Goal: Task Accomplishment & Management: Manage account settings

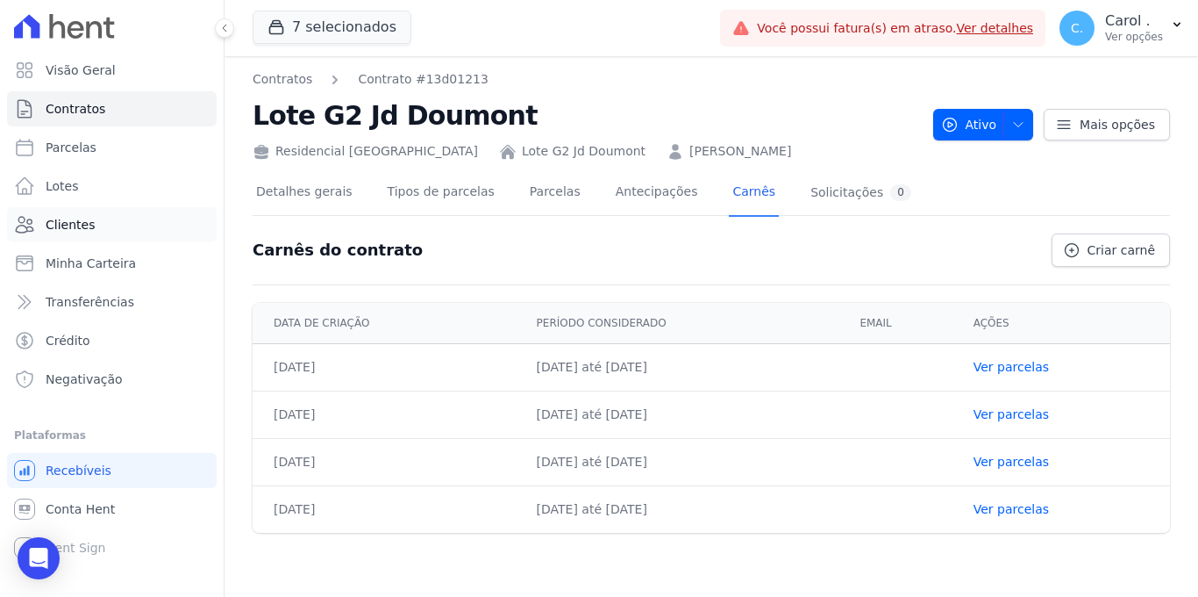
click at [90, 225] on span "Clientes" at bounding box center [70, 225] width 49 height 18
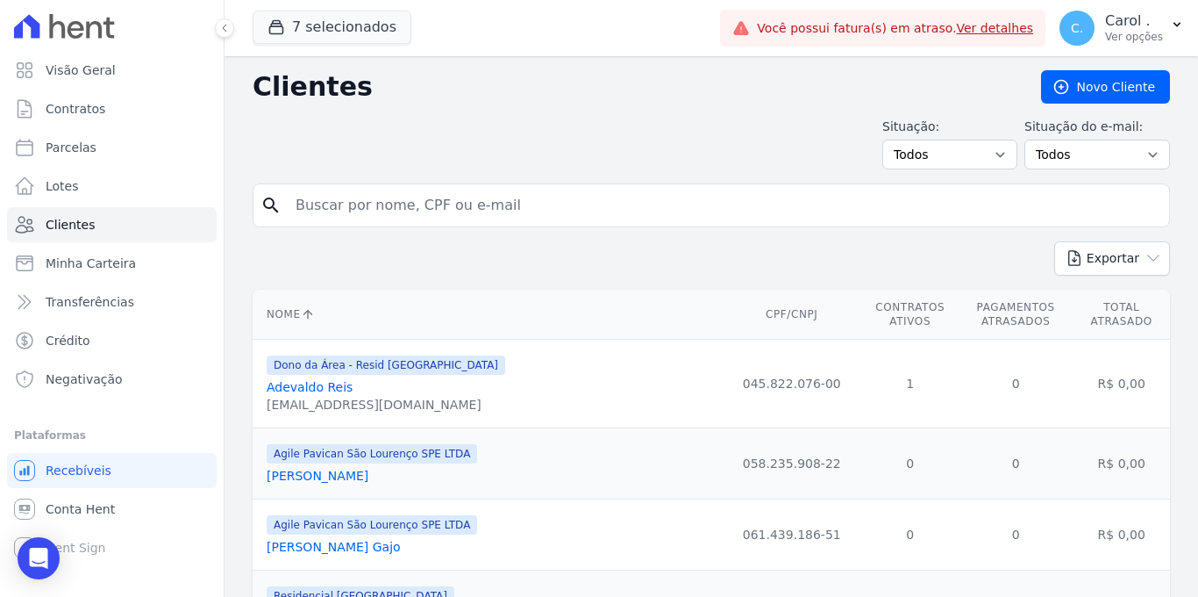
click at [457, 208] on input "search" at bounding box center [723, 205] width 877 height 35
type input "ricardo"
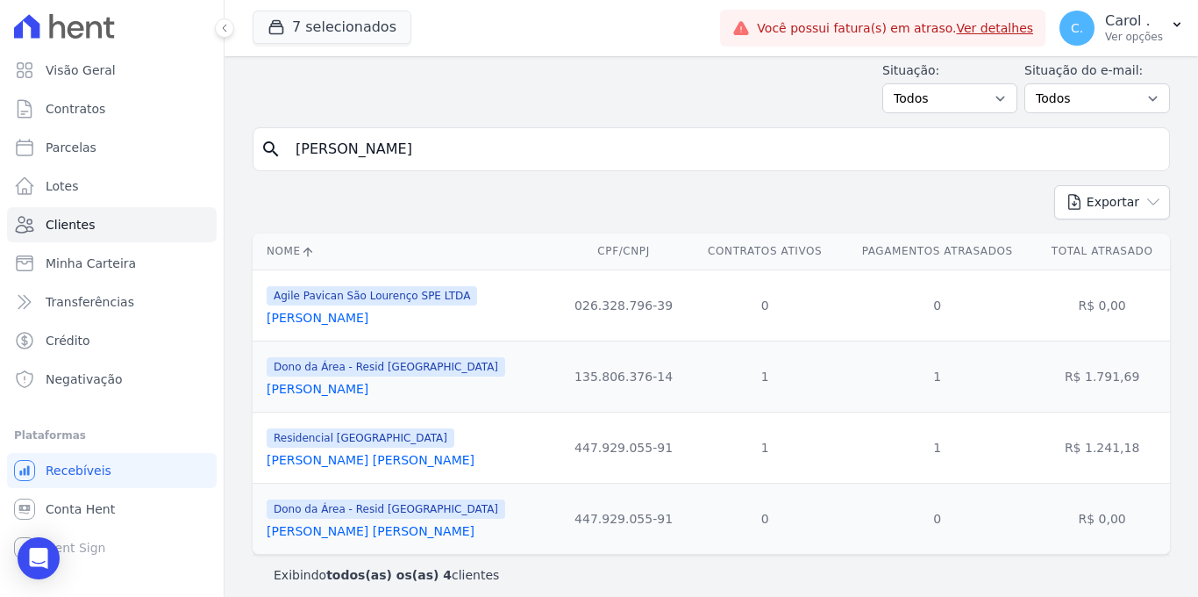
scroll to position [71, 0]
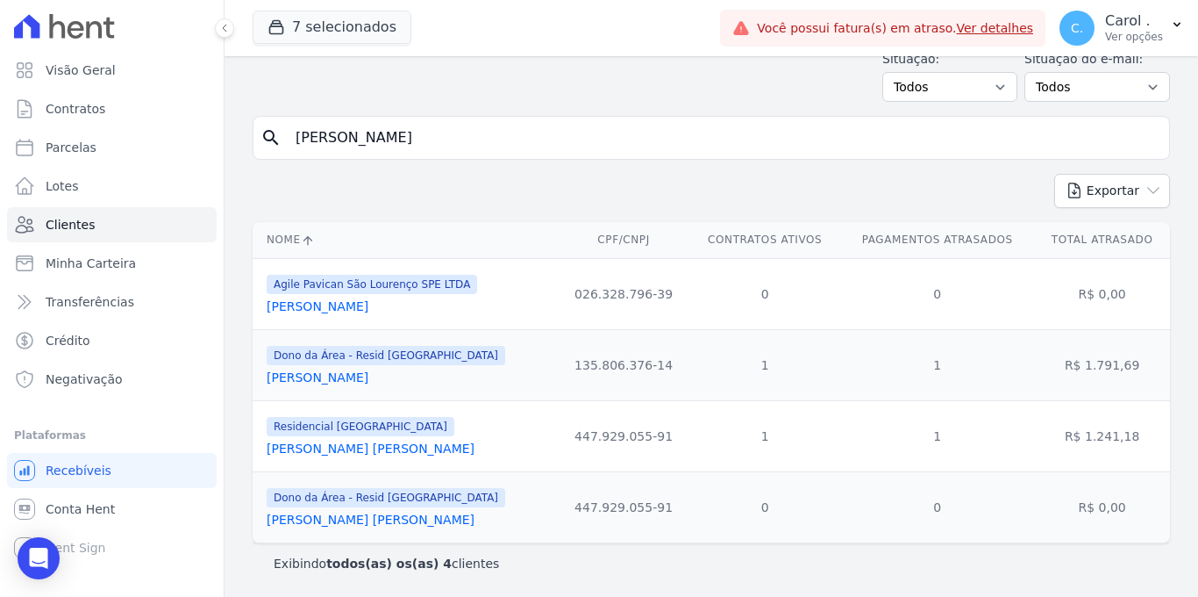
click at [368, 375] on link "Ricardo Augusto Canavezzi Franco" at bounding box center [318, 377] width 102 height 14
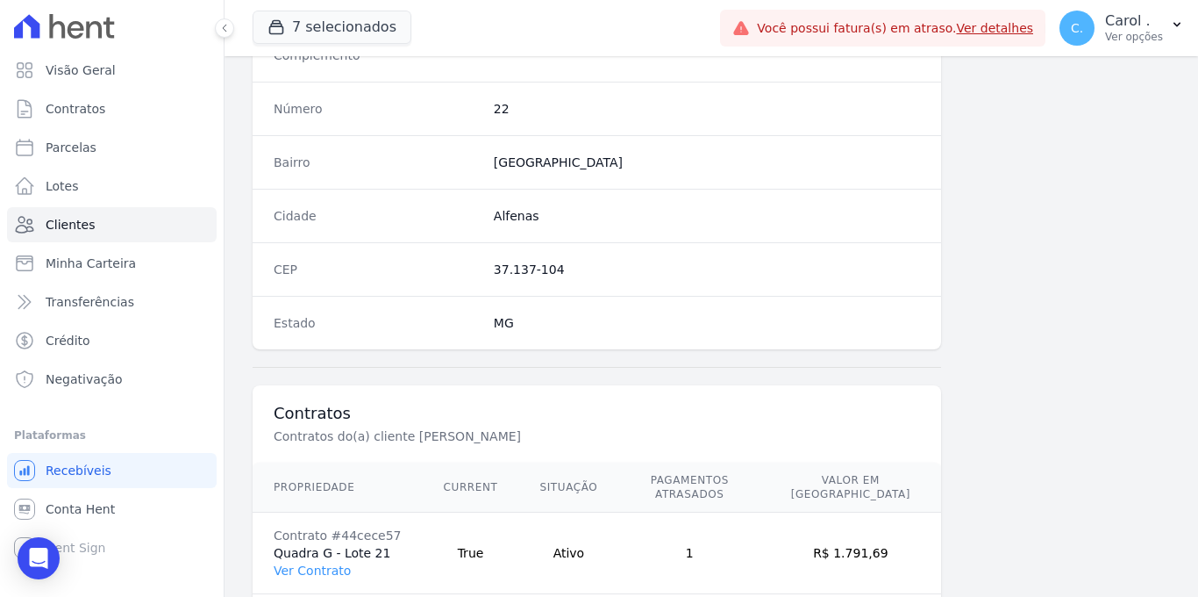
scroll to position [1059, 0]
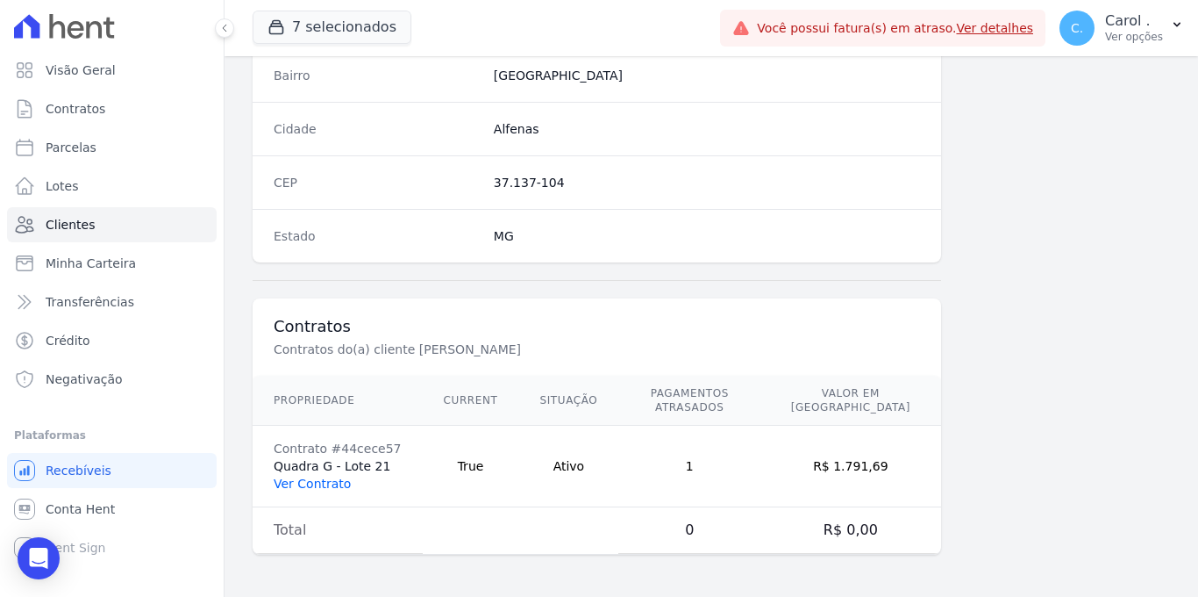
click at [292, 482] on link "Ver Contrato" at bounding box center [312, 483] width 77 height 14
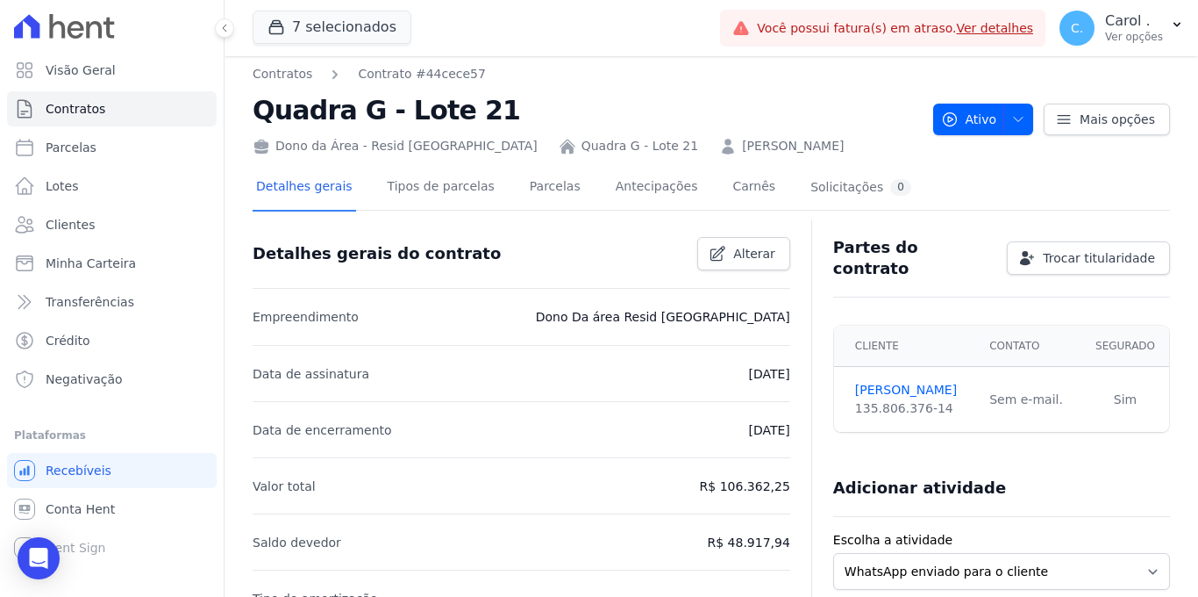
scroll to position [18, 0]
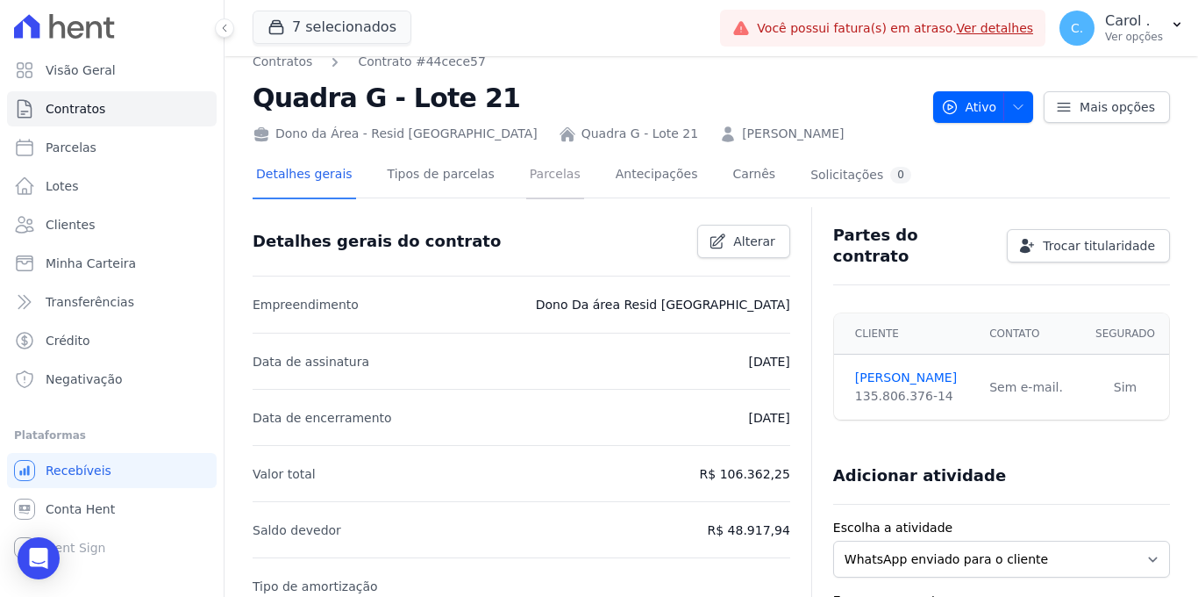
click at [557, 175] on link "Parcelas" at bounding box center [555, 176] width 58 height 46
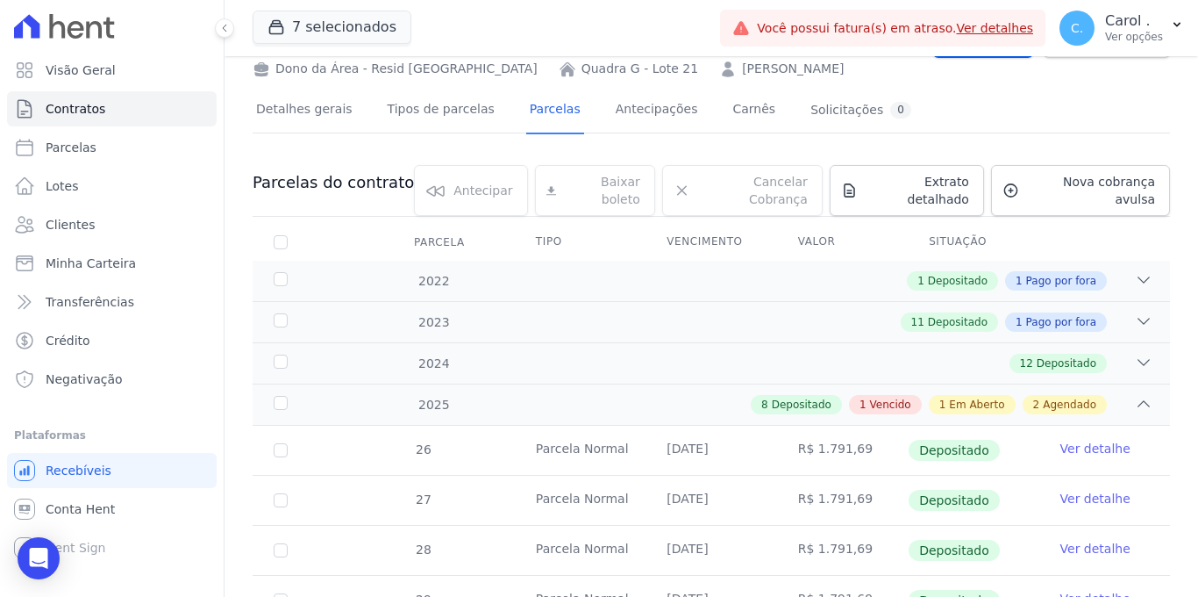
scroll to position [55, 0]
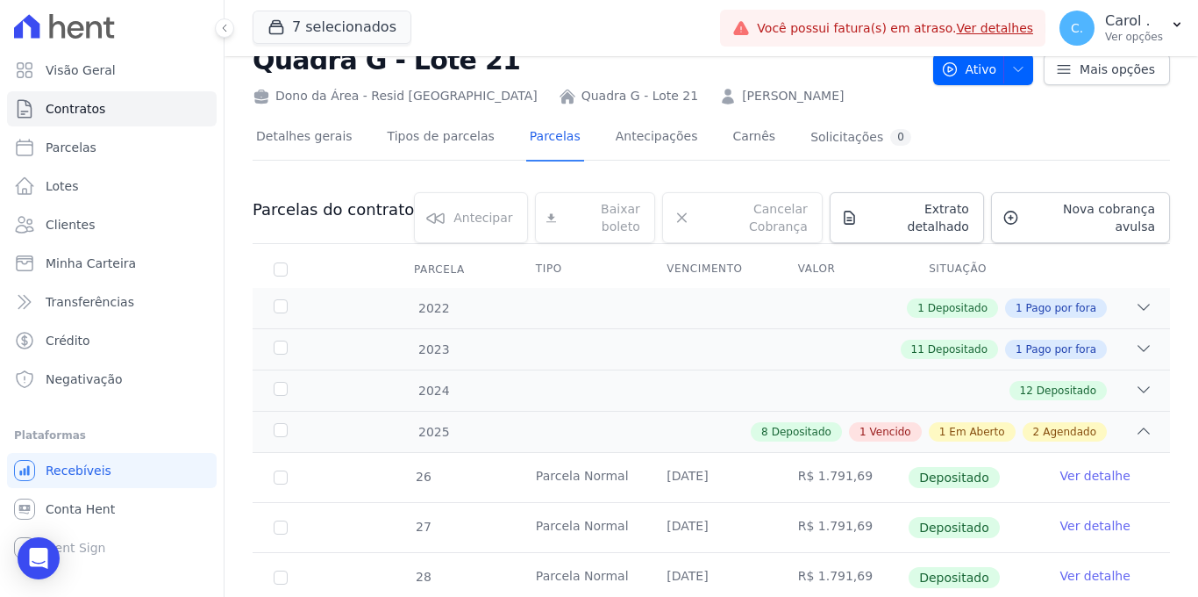
click at [831, 96] on link "Ricardo Augusto Canavezzi Franco" at bounding box center [793, 96] width 102 height 18
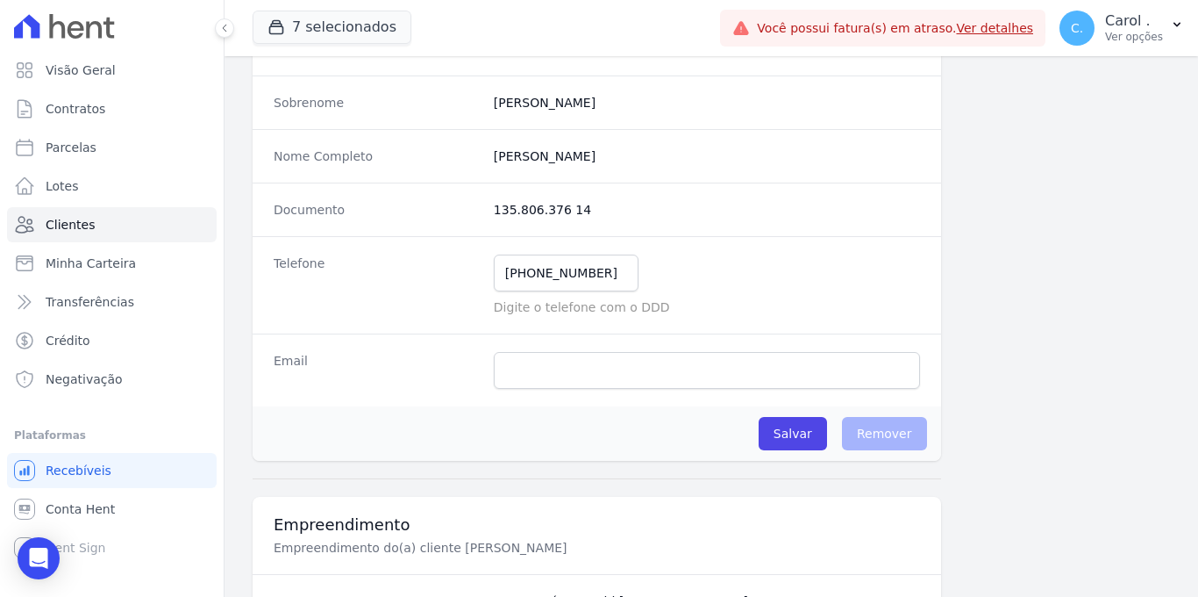
scroll to position [210, 0]
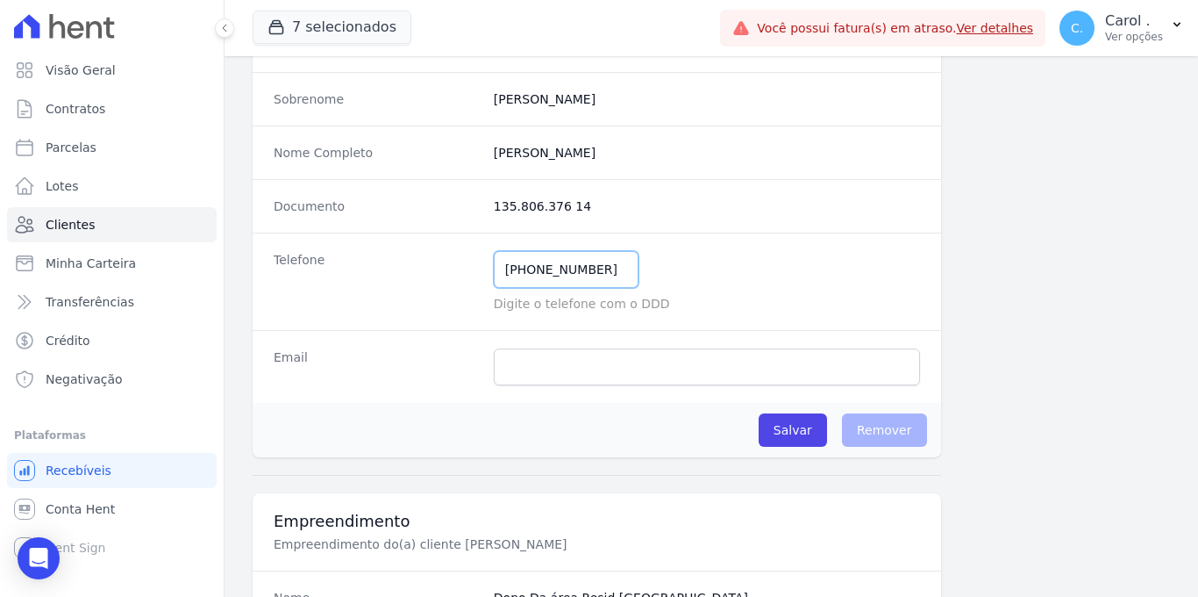
click at [604, 256] on input "(35) 98862-2070" at bounding box center [566, 269] width 145 height 37
click at [609, 264] on input "(35) 98862-2070" at bounding box center [566, 269] width 145 height 37
drag, startPoint x: 606, startPoint y: 267, endPoint x: 532, endPoint y: 267, distance: 73.7
click at [532, 267] on input "(35) 98862-2070" at bounding box center [566, 269] width 145 height 37
click at [607, 275] on input "(35) 98862-2070" at bounding box center [566, 269] width 145 height 37
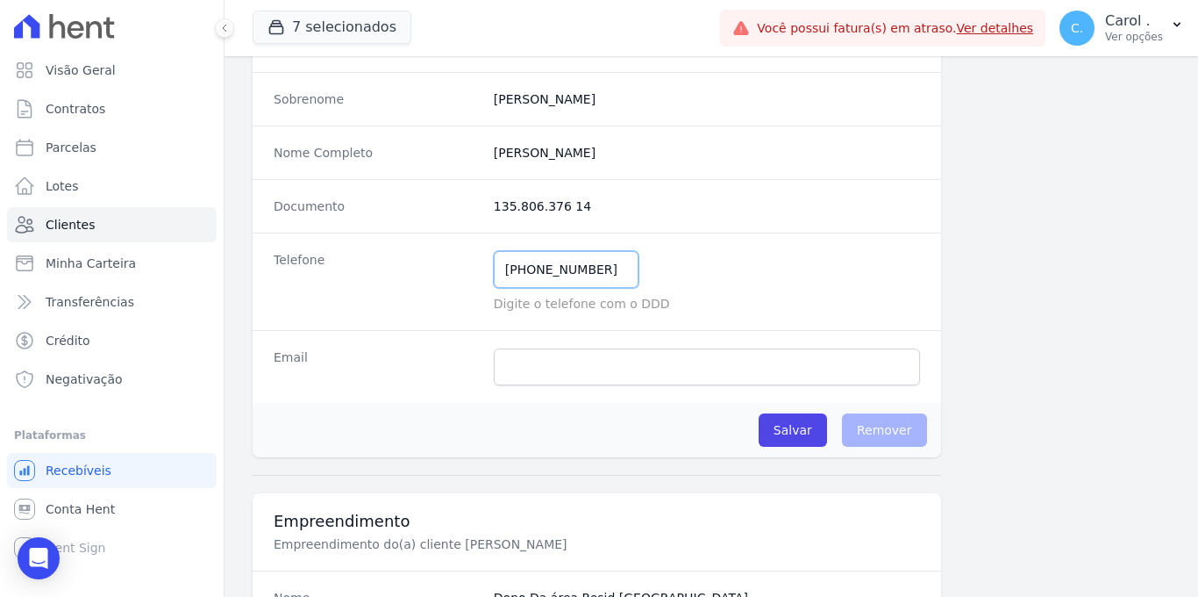
drag, startPoint x: 607, startPoint y: 274, endPoint x: 538, endPoint y: 268, distance: 69.6
click at [538, 268] on input "(35) 98862-2070" at bounding box center [566, 269] width 145 height 37
type input "(35) 99724-2257"
click at [697, 284] on div "(35) 99724-2257 Mensagem de SMS ainda não enviada.. Mensagem de Whatsapp ainda …" at bounding box center [707, 269] width 426 height 37
click at [630, 386] on div "Email" at bounding box center [597, 366] width 689 height 73
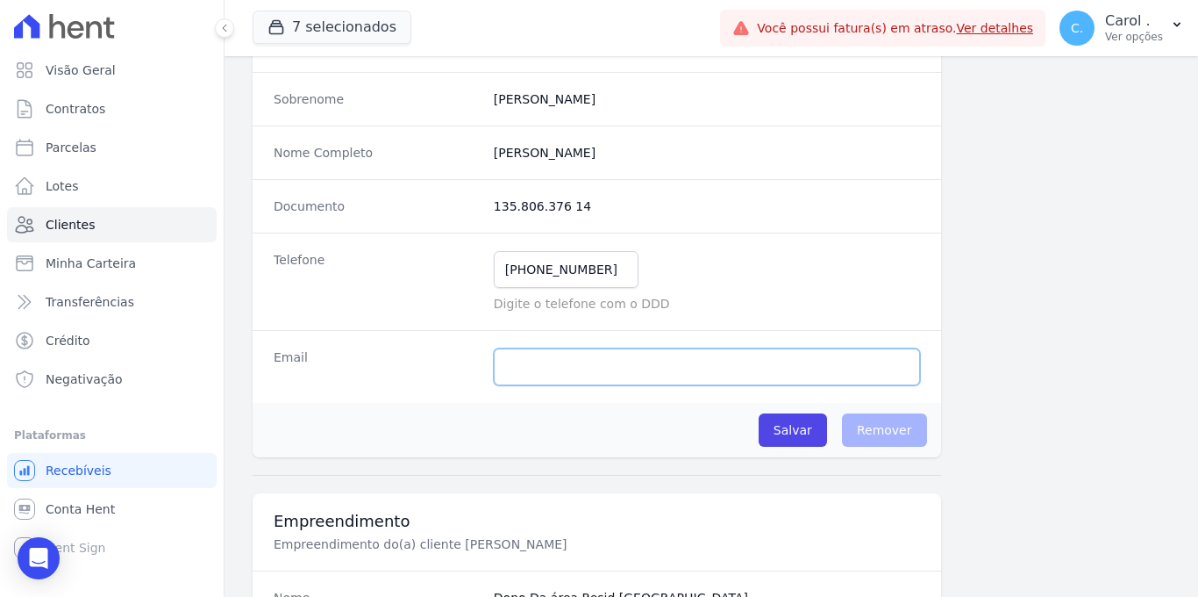
click at [631, 376] on input "email" at bounding box center [707, 366] width 426 height 37
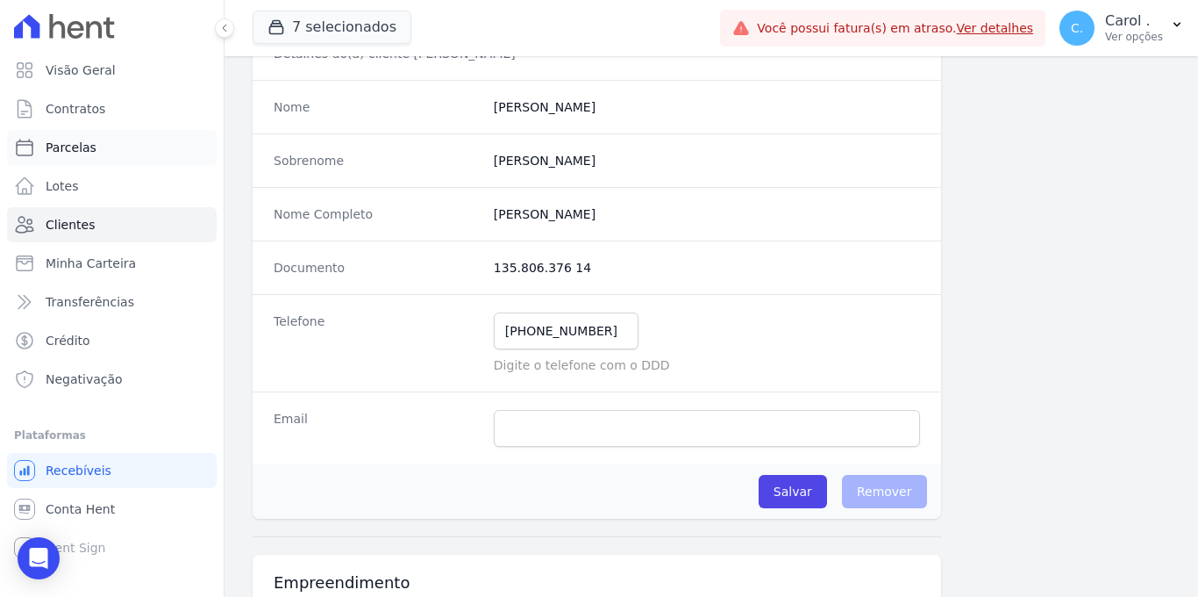
scroll to position [145, 0]
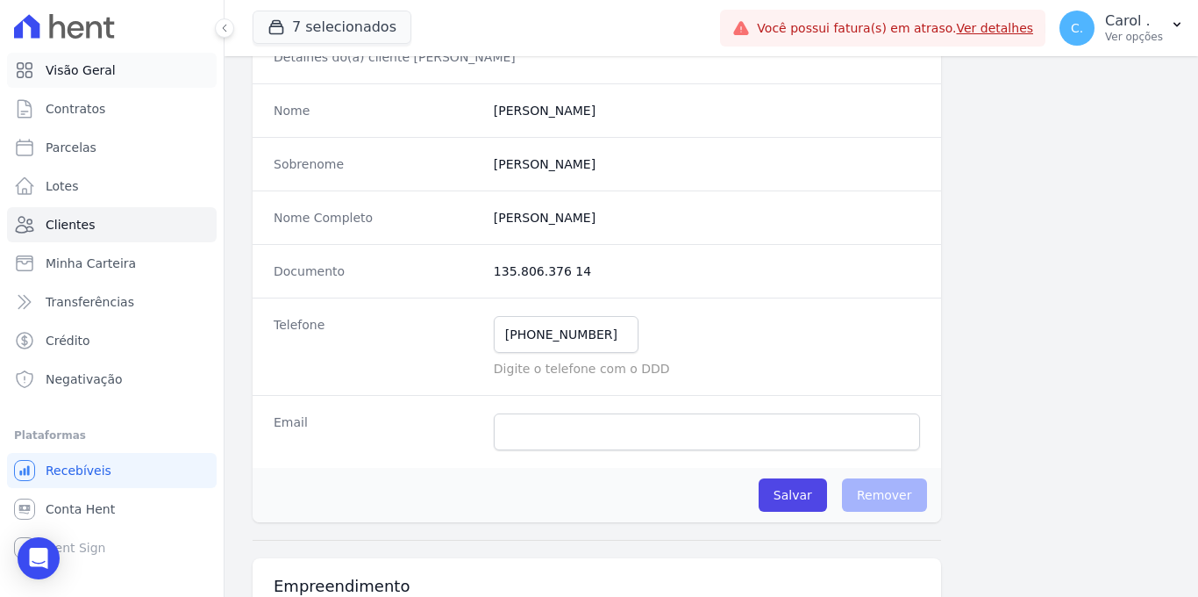
click at [118, 80] on link "Visão Geral" at bounding box center [112, 70] width 210 height 35
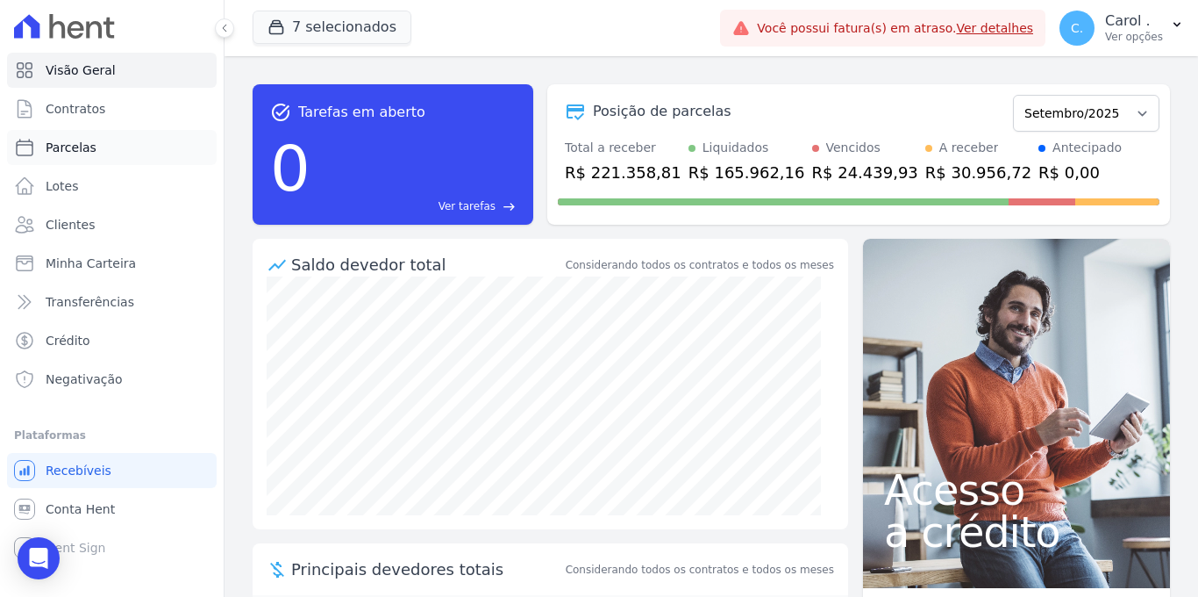
click at [95, 143] on link "Parcelas" at bounding box center [112, 147] width 210 height 35
select select
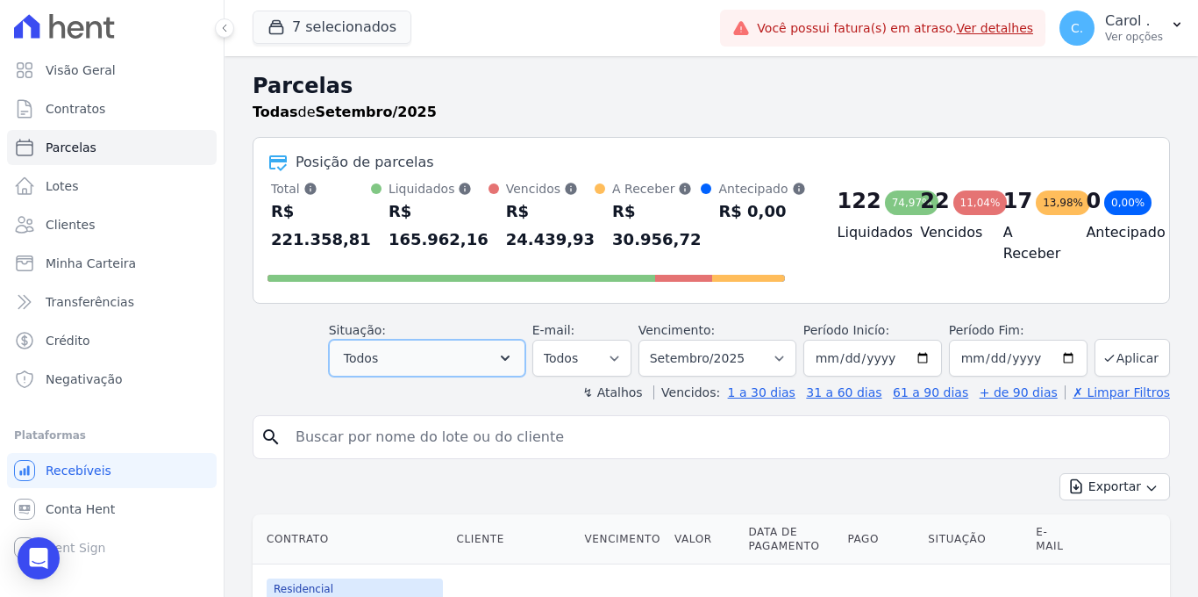
click at [413, 355] on button "Todos" at bounding box center [427, 357] width 196 height 37
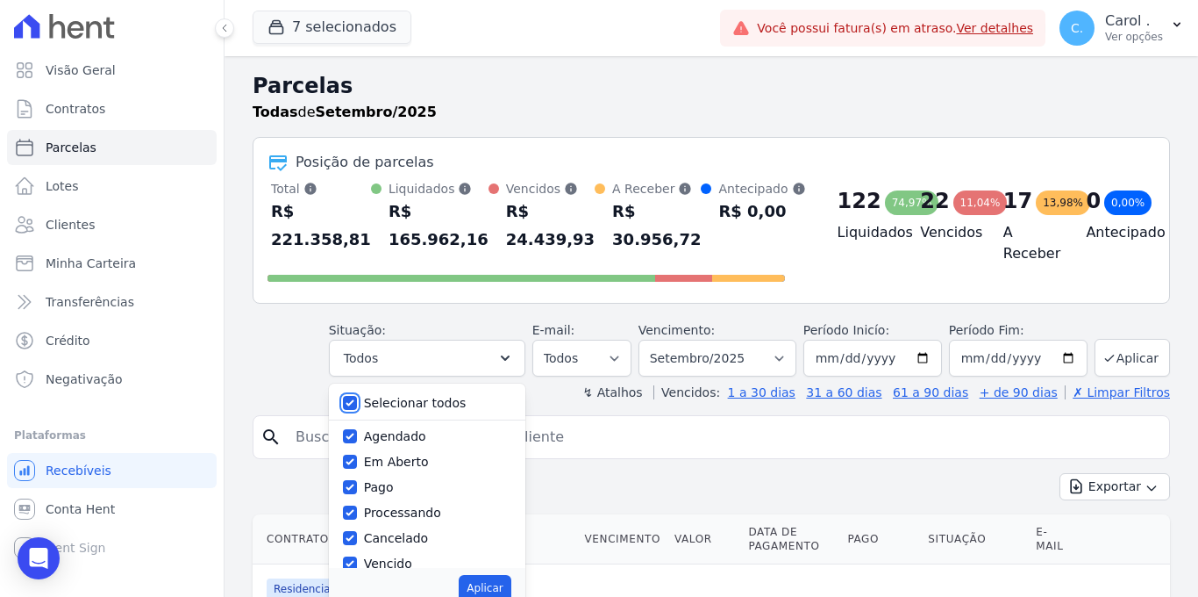
click at [354, 398] on input "Selecionar todos" at bounding box center [350, 403] width 14 height 14
checkbox input "false"
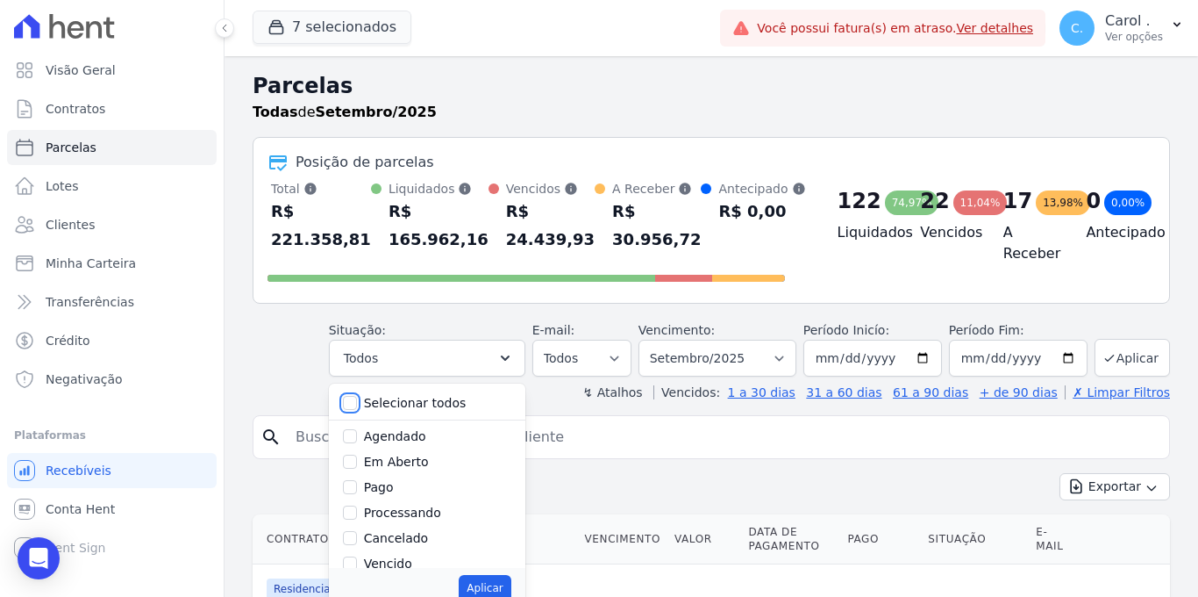
checkbox input "false"
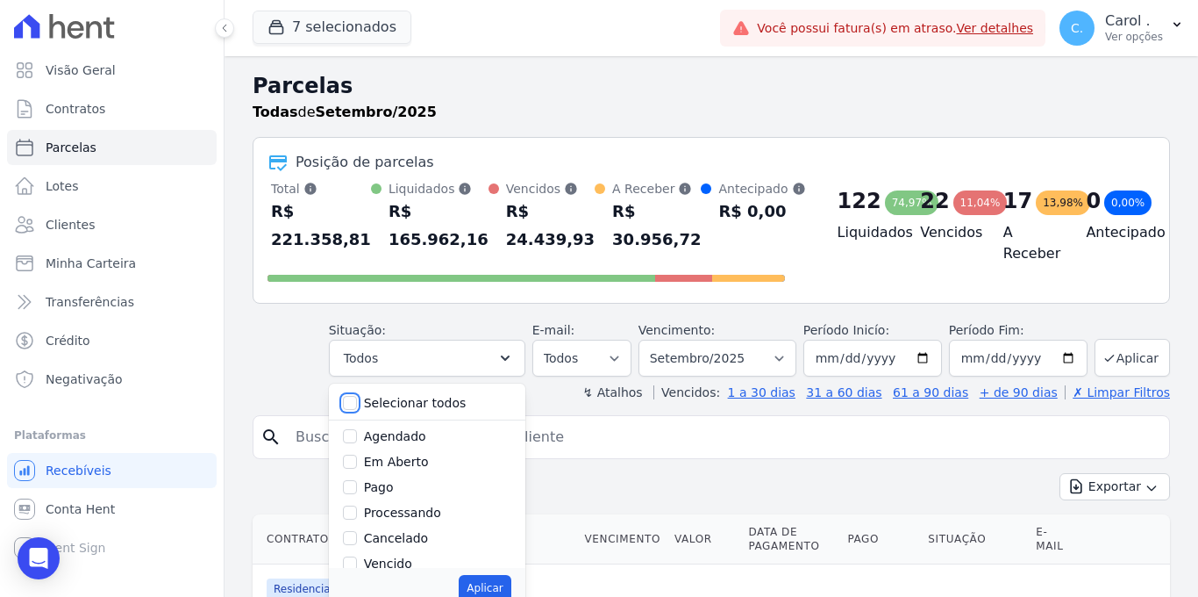
checkbox input "false"
click at [357, 559] on input "Vencido" at bounding box center [350, 563] width 14 height 14
checkbox input "true"
click at [511, 596] on button "Aplicar" at bounding box center [485, 588] width 52 height 26
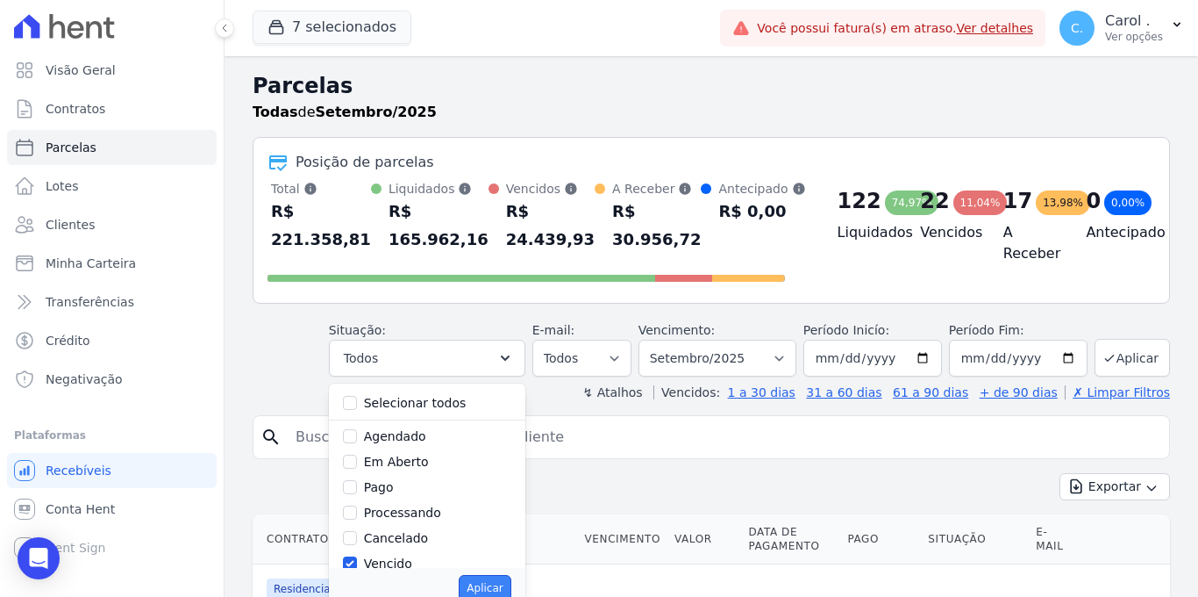
select select "overdue"
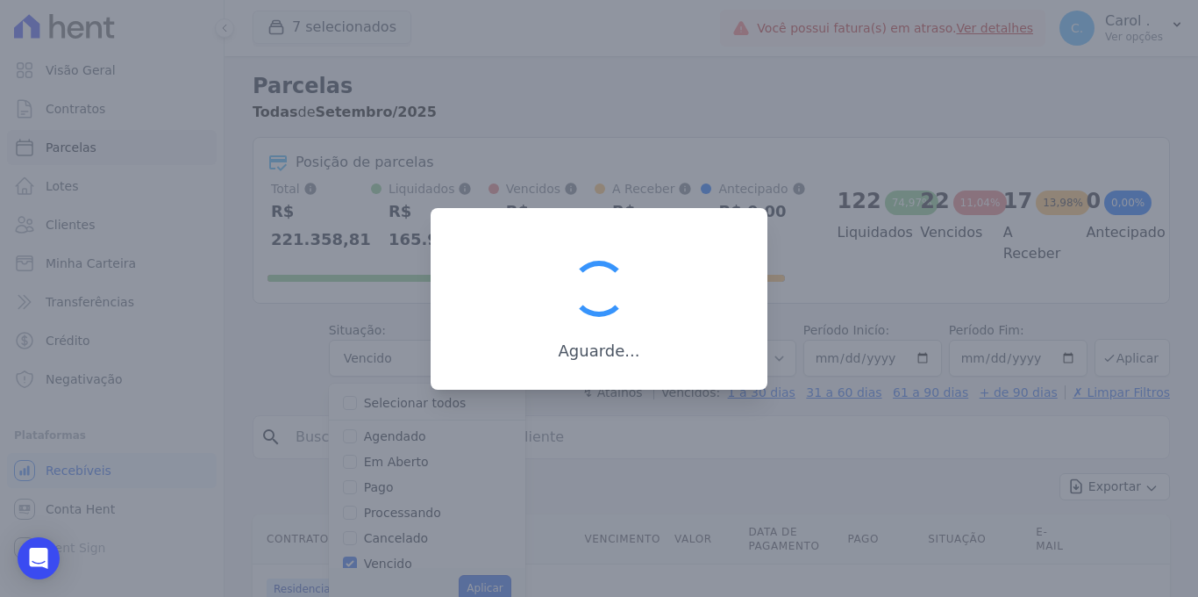
scroll to position [26, 0]
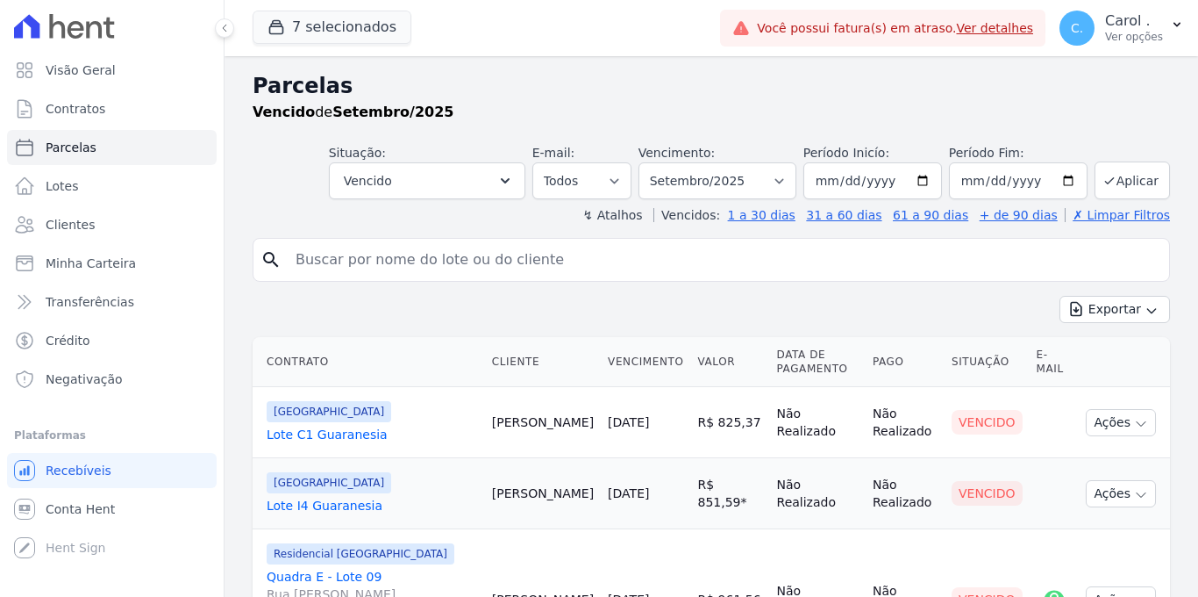
select select
click at [122, 68] on link "Visão Geral" at bounding box center [112, 70] width 210 height 35
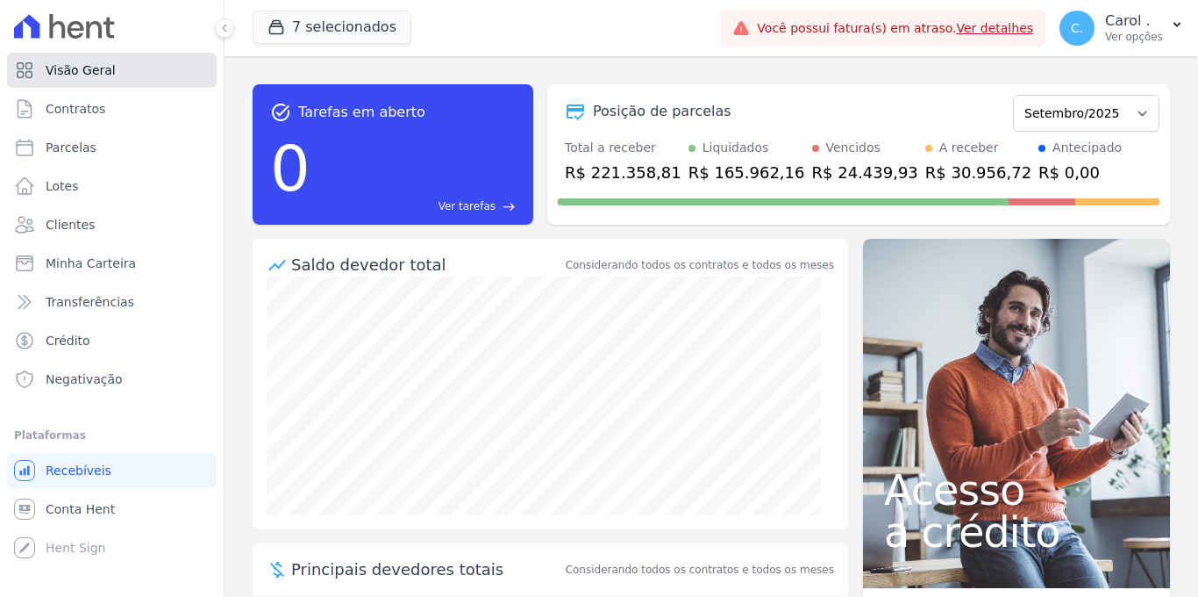
click at [94, 68] on span "Visão Geral" at bounding box center [81, 70] width 70 height 18
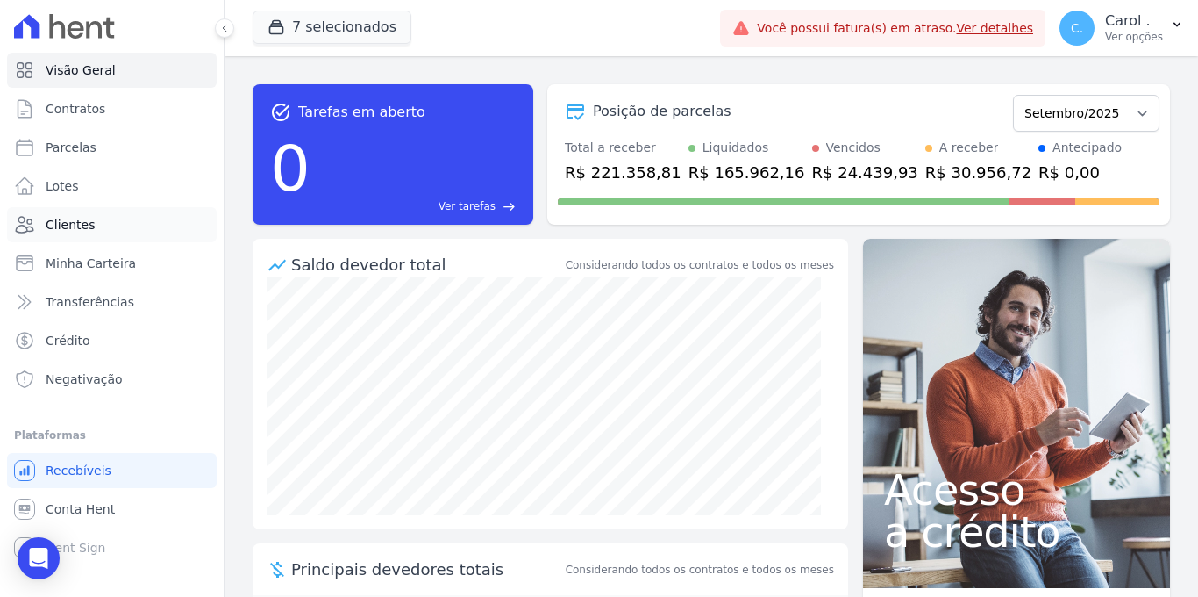
click at [82, 222] on span "Clientes" at bounding box center [70, 225] width 49 height 18
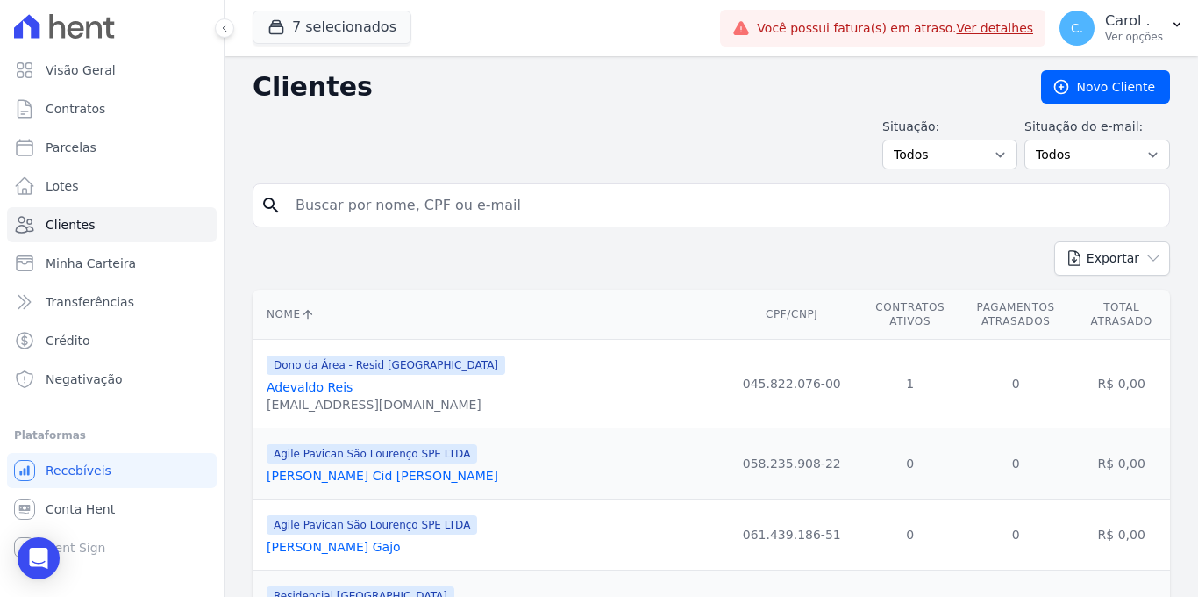
click at [461, 219] on input "search" at bounding box center [723, 205] width 877 height 35
type input "riacardo"
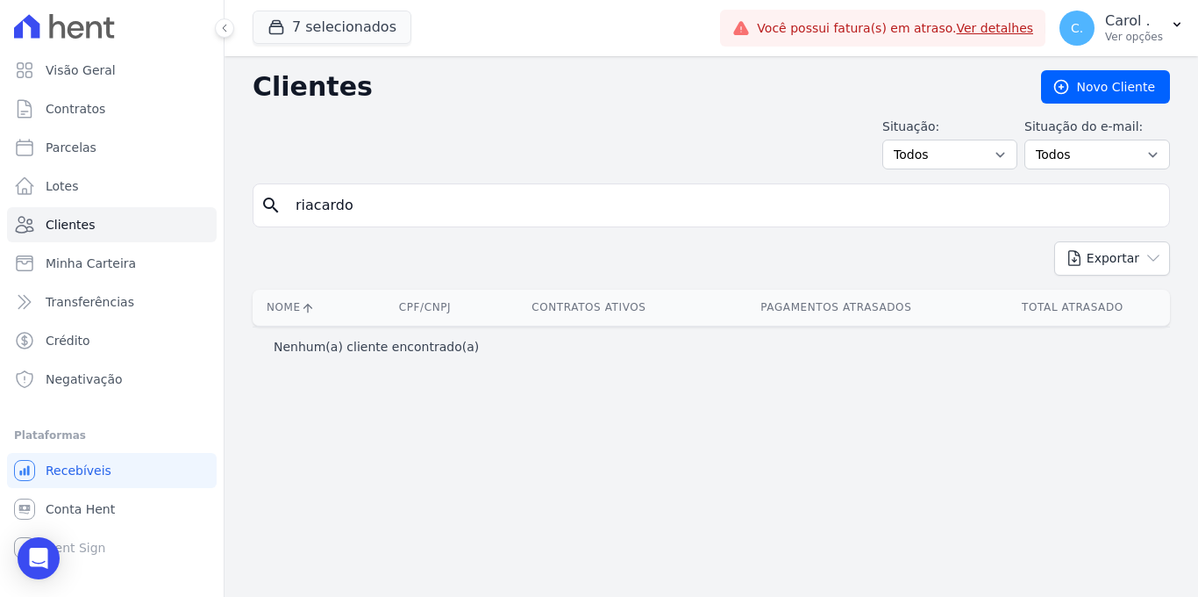
click at [403, 207] on input "riacardo" at bounding box center [723, 205] width 877 height 35
drag, startPoint x: 403, startPoint y: 207, endPoint x: 304, endPoint y: 206, distance: 98.3
click at [304, 206] on input "riacardo" at bounding box center [723, 205] width 877 height 35
type input "ricardo"
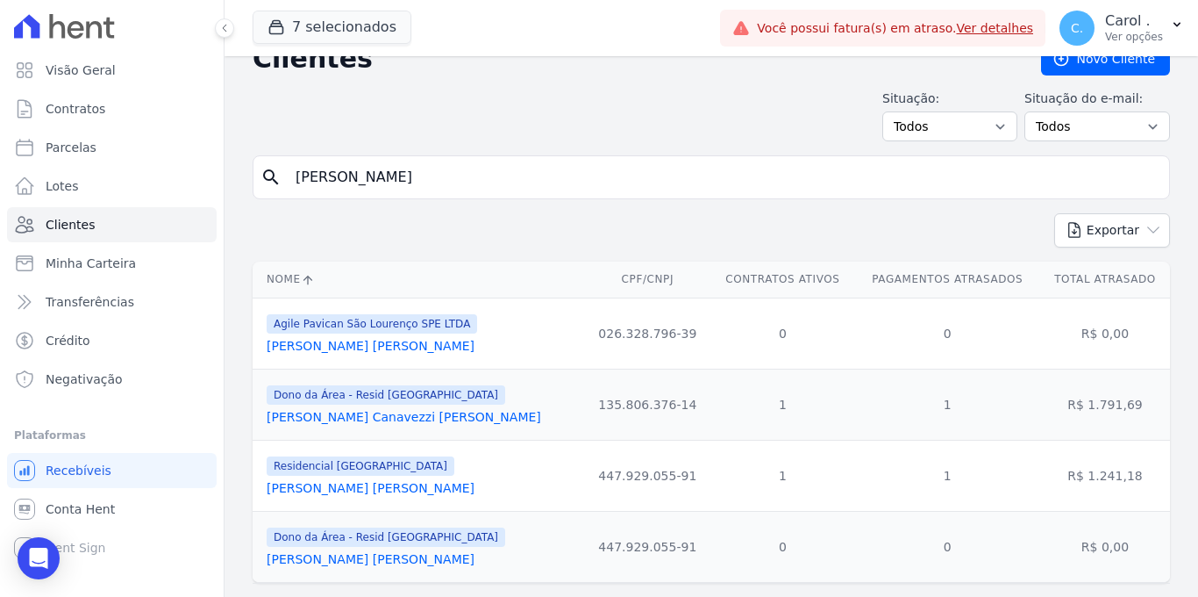
scroll to position [71, 0]
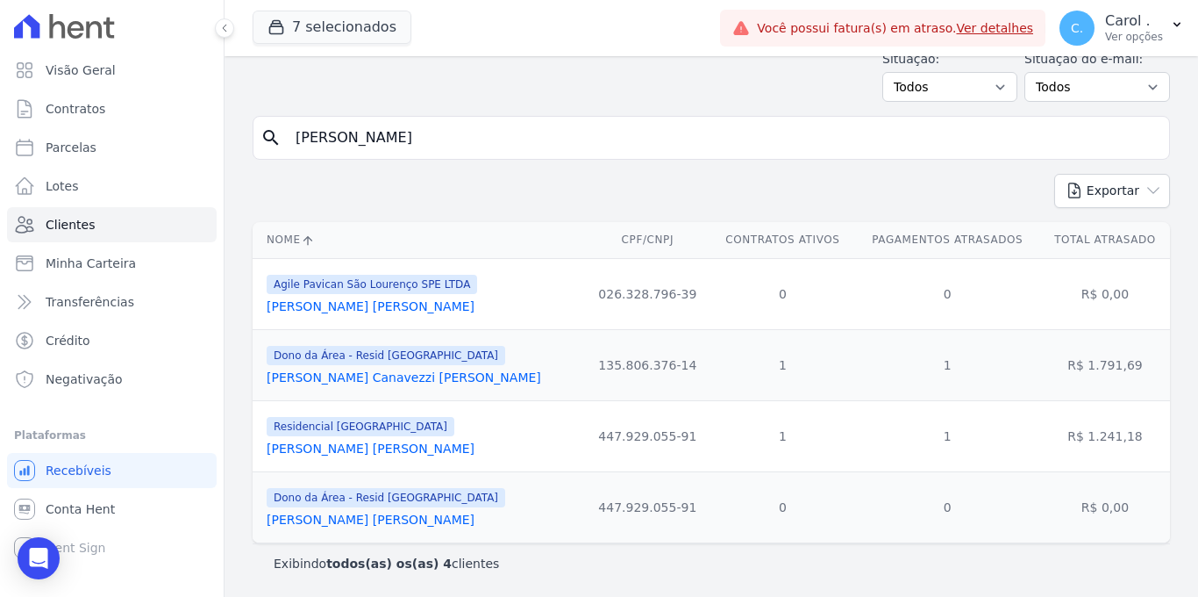
click at [390, 373] on link "Ricardo Augusto Canavezzi Franco" at bounding box center [404, 377] width 275 height 14
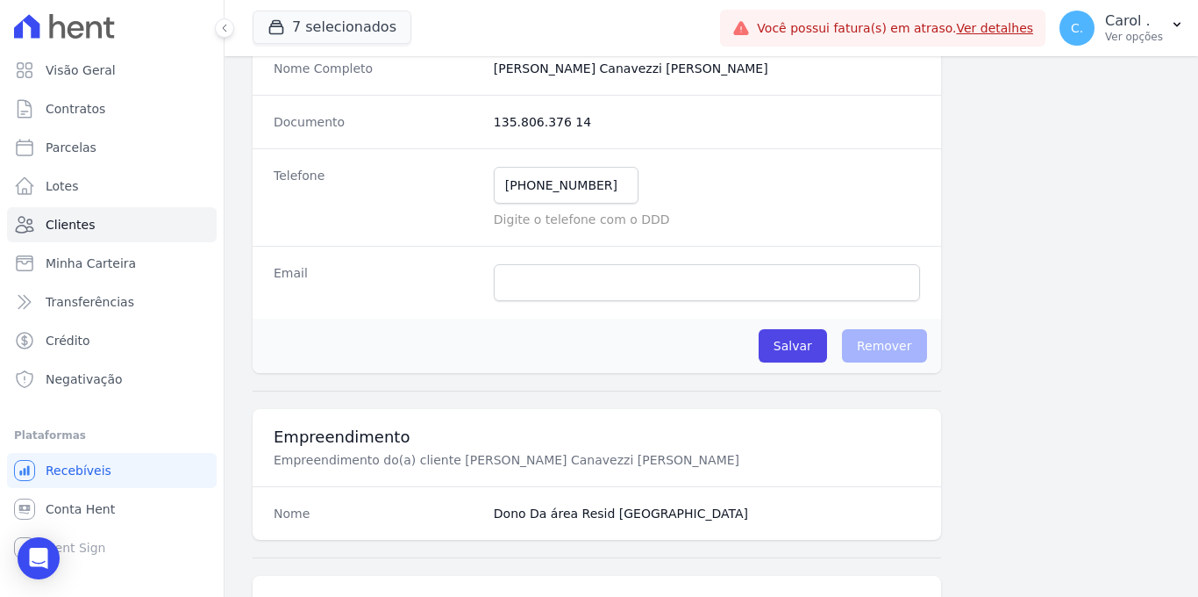
scroll to position [295, 0]
click at [548, 289] on input "email" at bounding box center [707, 281] width 426 height 37
click at [539, 283] on input "email" at bounding box center [707, 281] width 426 height 37
paste input "ricardo.canavezzi@gmail.com"
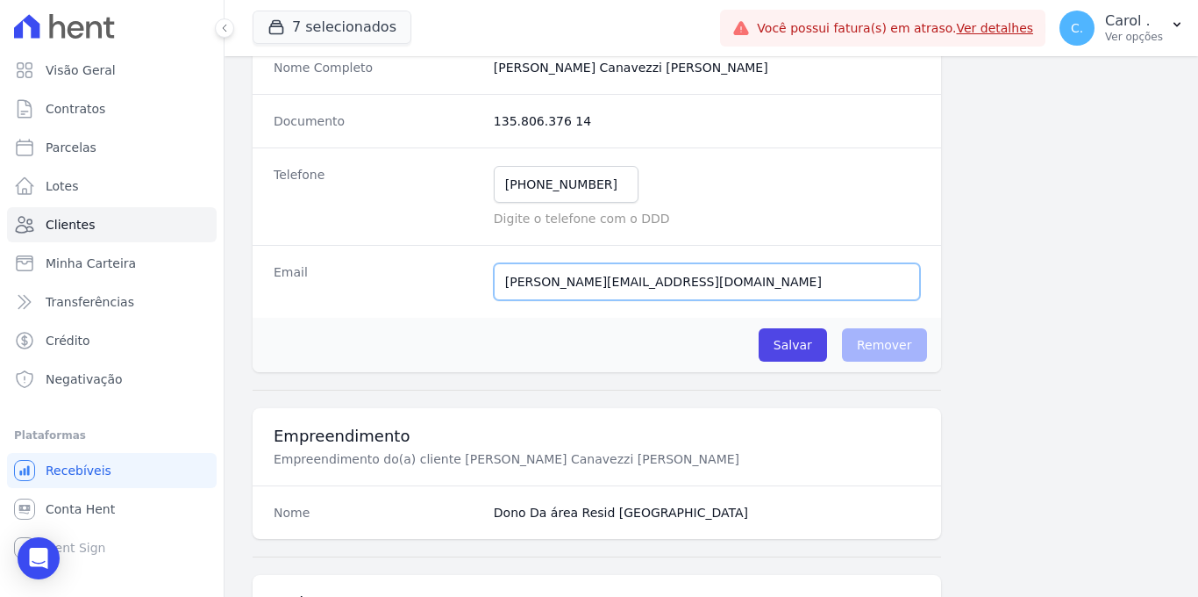
type input "ricardo.canavezzi@gmail.com"
drag, startPoint x: 611, startPoint y: 187, endPoint x: 490, endPoint y: 185, distance: 121.1
click at [494, 185] on input "(35) 98862-2070" at bounding box center [566, 184] width 145 height 37
type input "3"
type input "(35)99724-2257"
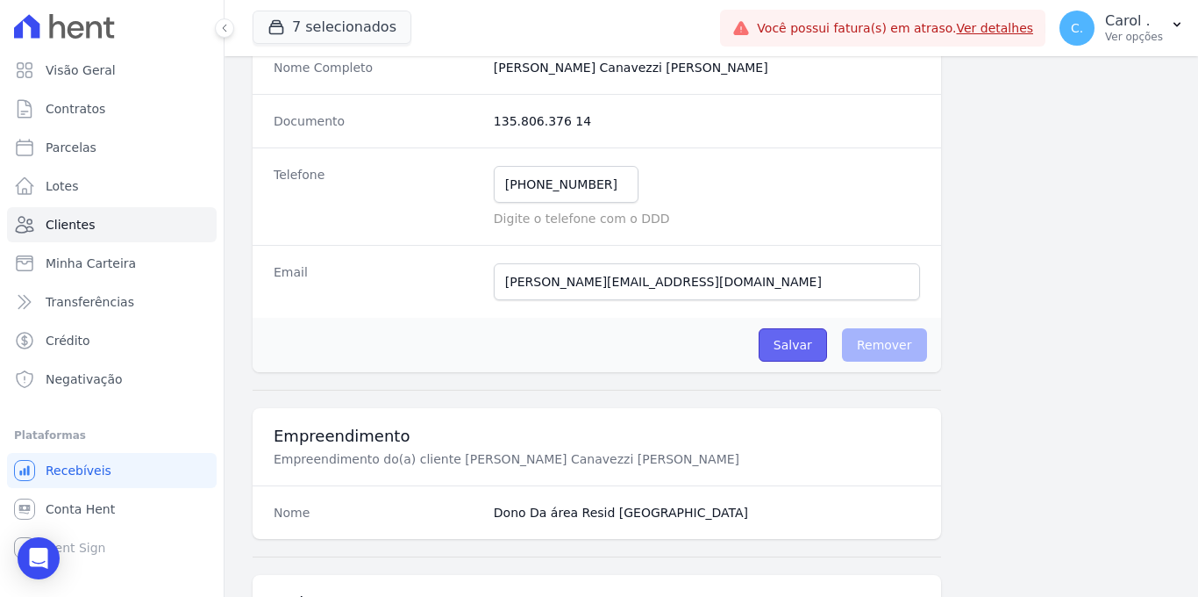
click at [804, 338] on input "Salvar" at bounding box center [793, 344] width 68 height 33
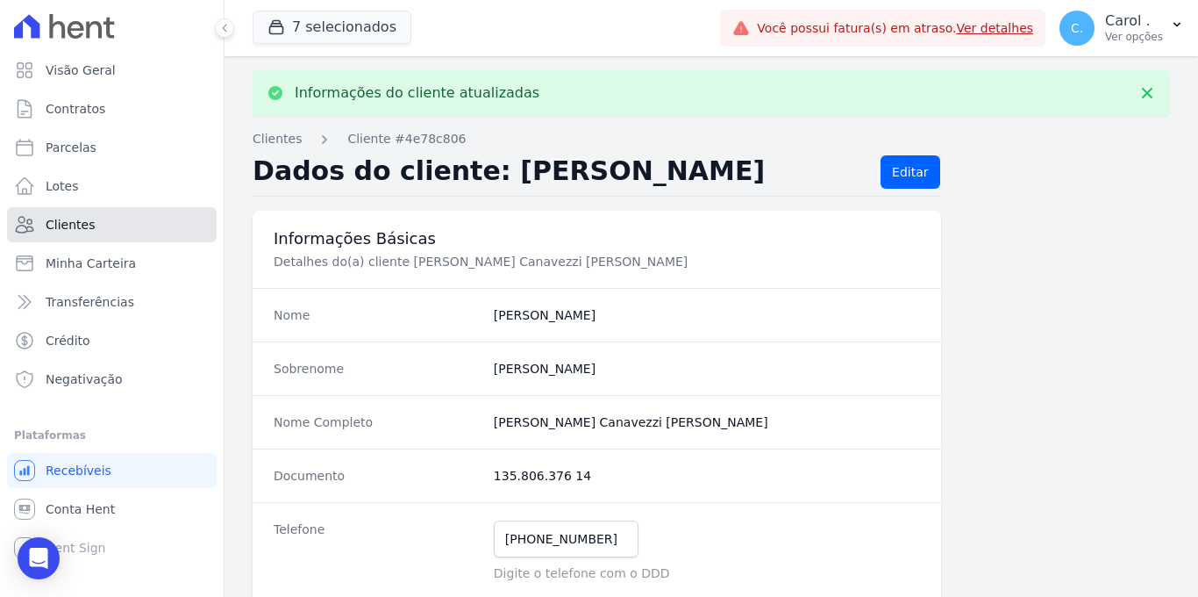
click at [167, 224] on link "Clientes" at bounding box center [112, 224] width 210 height 35
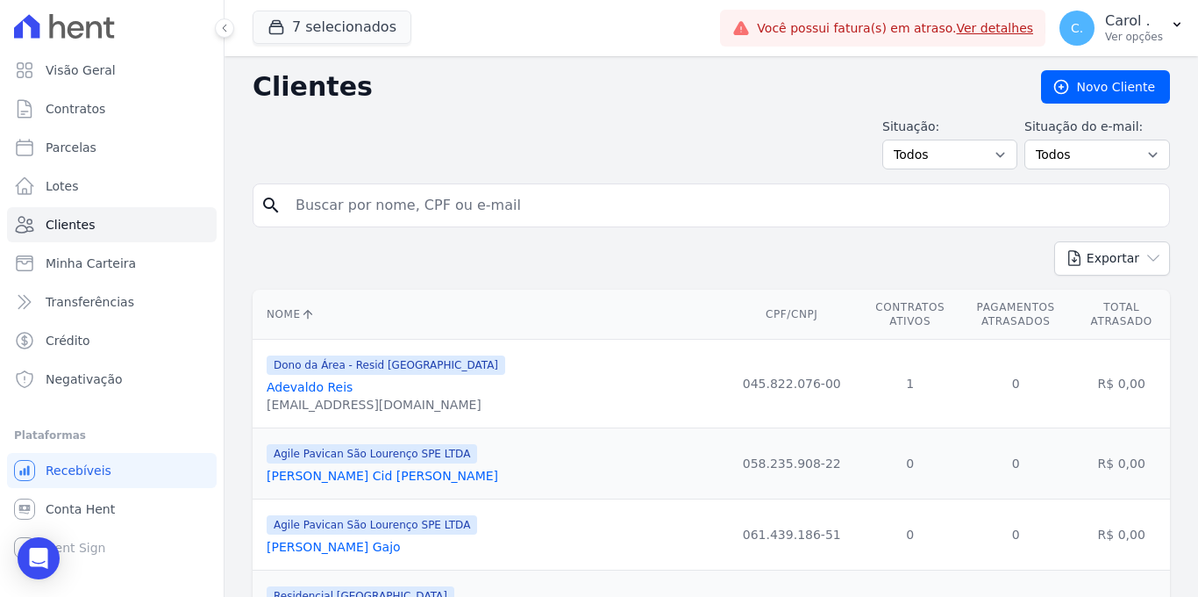
click at [380, 196] on input "search" at bounding box center [723, 205] width 877 height 35
type input "ricardo"
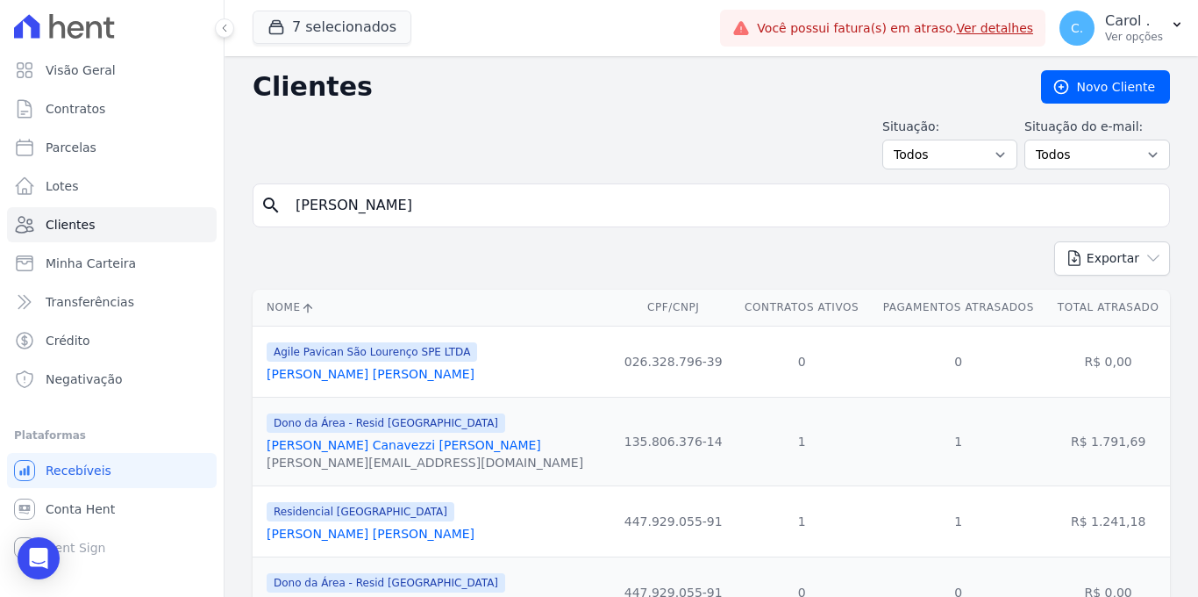
scroll to position [28, 0]
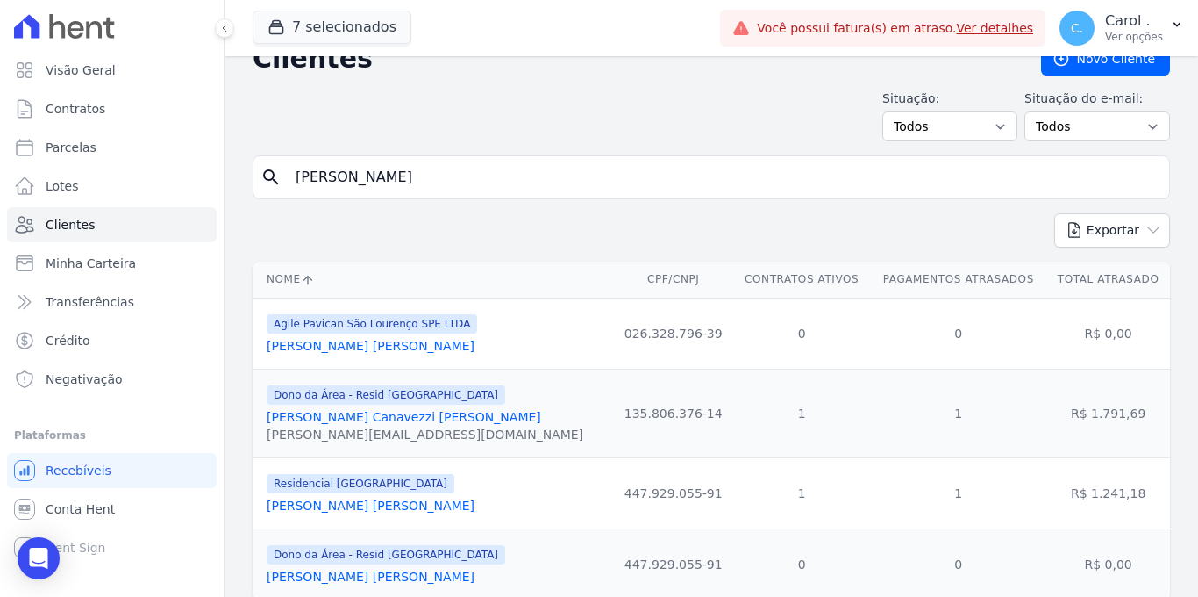
click at [407, 419] on link "Ricardo Augusto Canavezzi Franco" at bounding box center [404, 417] width 275 height 14
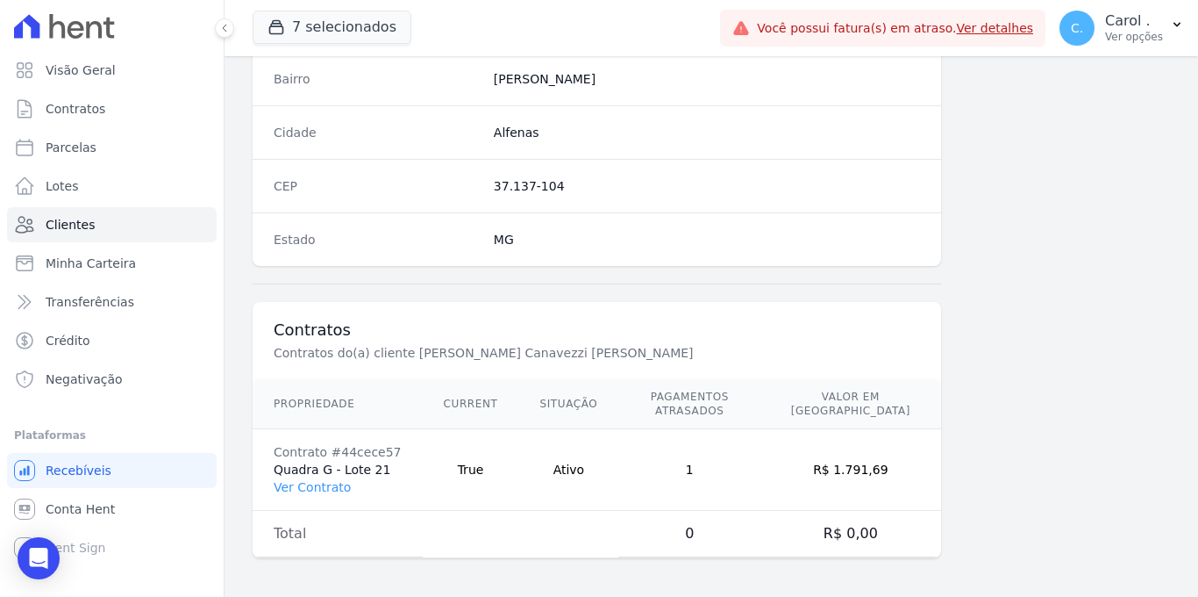
scroll to position [1059, 0]
click at [329, 482] on link "Ver Contrato" at bounding box center [312, 483] width 77 height 14
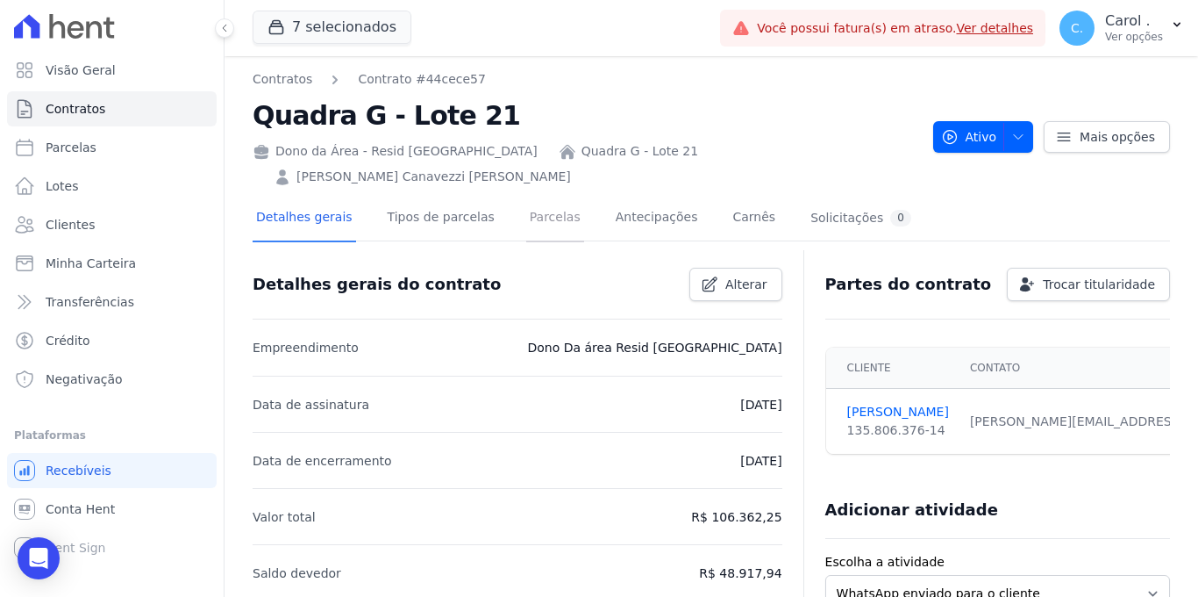
click at [526, 196] on link "Parcelas" at bounding box center [555, 219] width 58 height 46
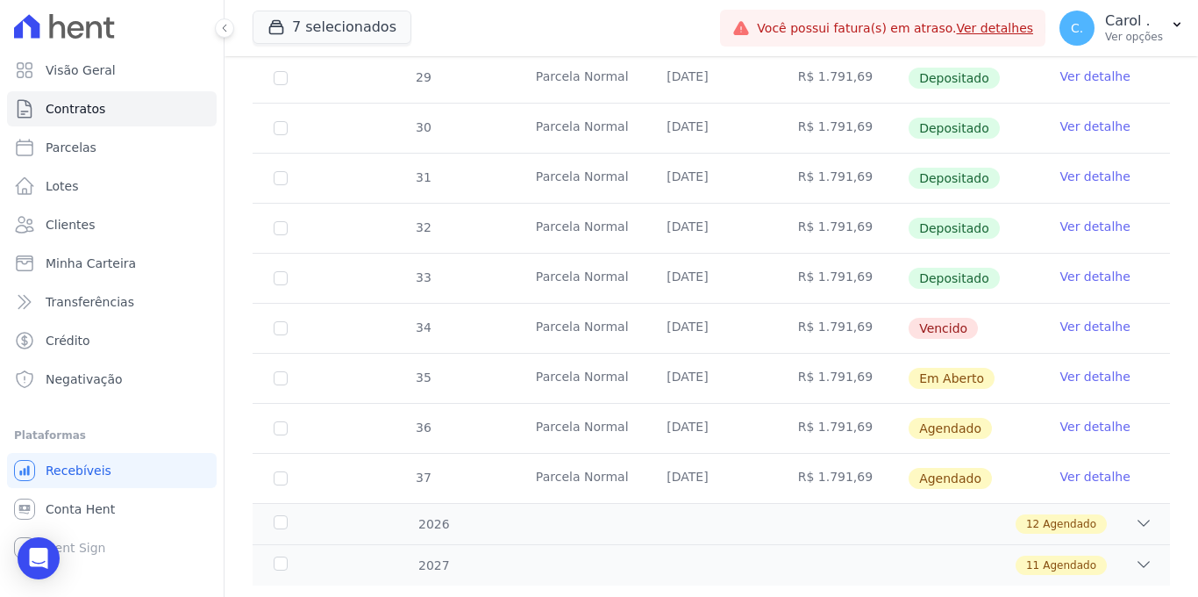
scroll to position [632, 0]
click at [1068, 316] on link "Ver detalhe" at bounding box center [1096, 325] width 70 height 18
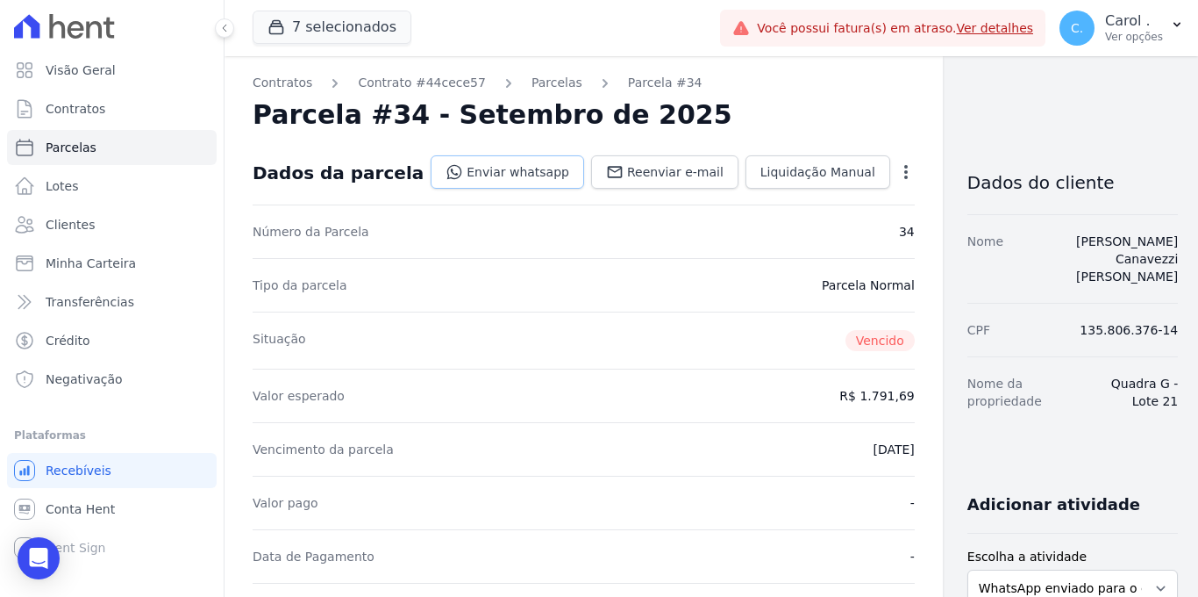
click at [469, 168] on link "Enviar whatsapp" at bounding box center [508, 171] width 154 height 33
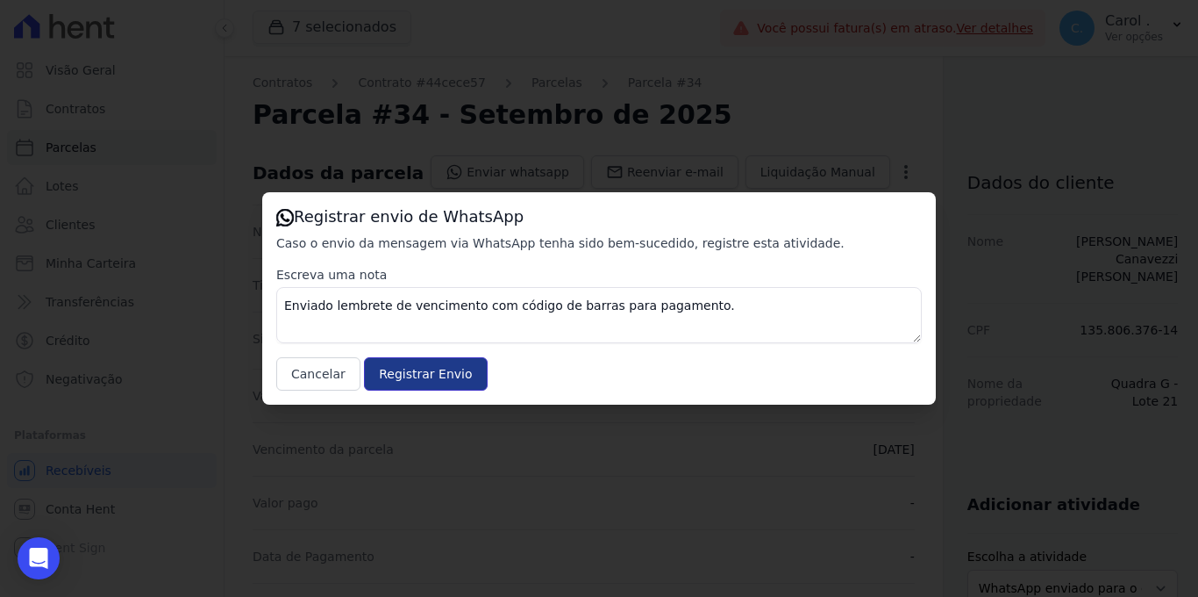
click at [397, 380] on input "Registrar Envio" at bounding box center [425, 373] width 123 height 33
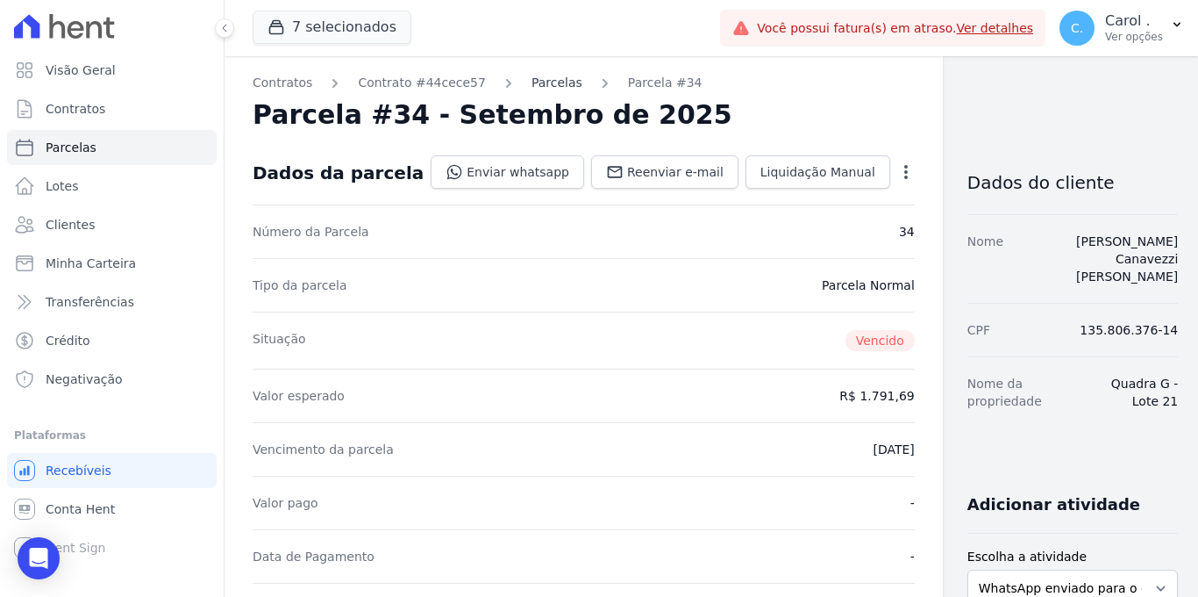
click at [536, 83] on link "Parcelas" at bounding box center [557, 83] width 51 height 18
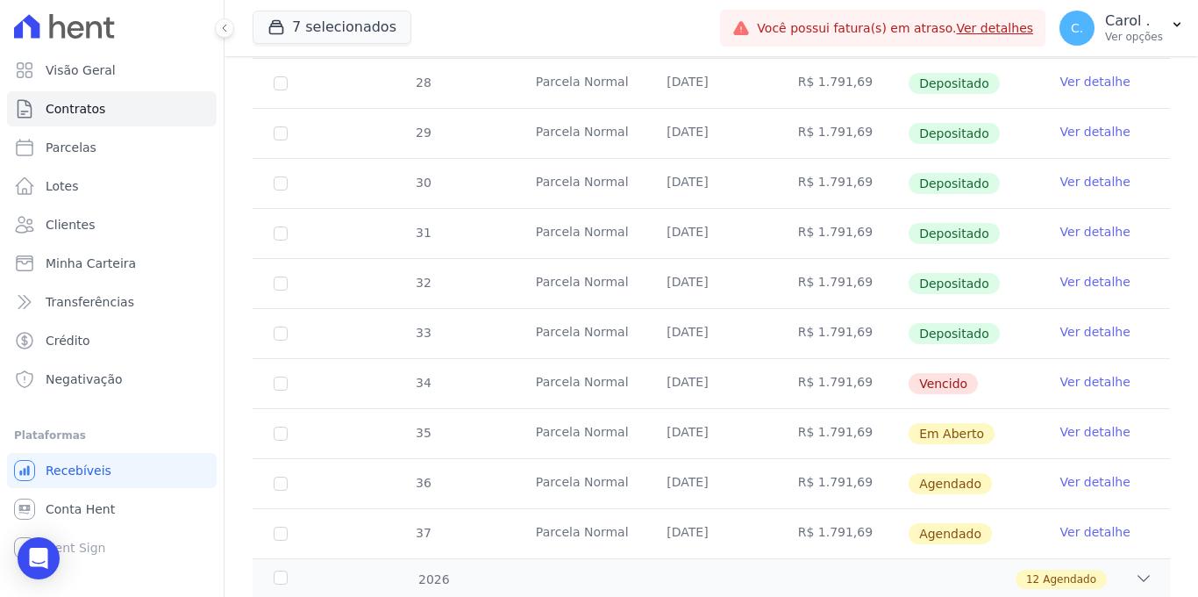
scroll to position [582, 0]
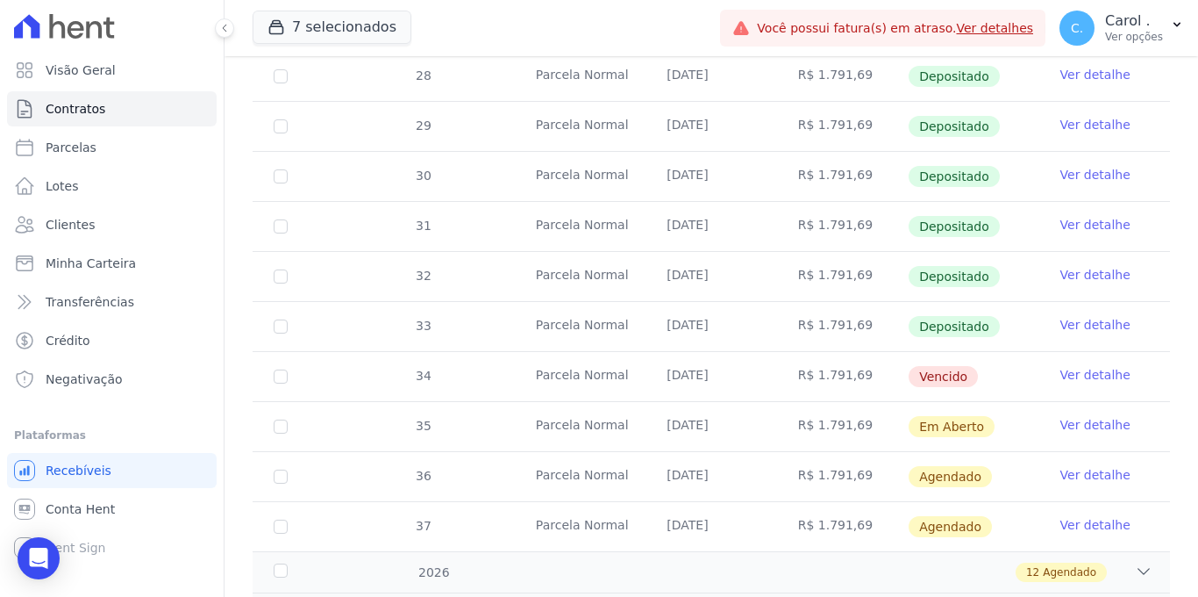
click at [1080, 366] on link "Ver detalhe" at bounding box center [1096, 375] width 70 height 18
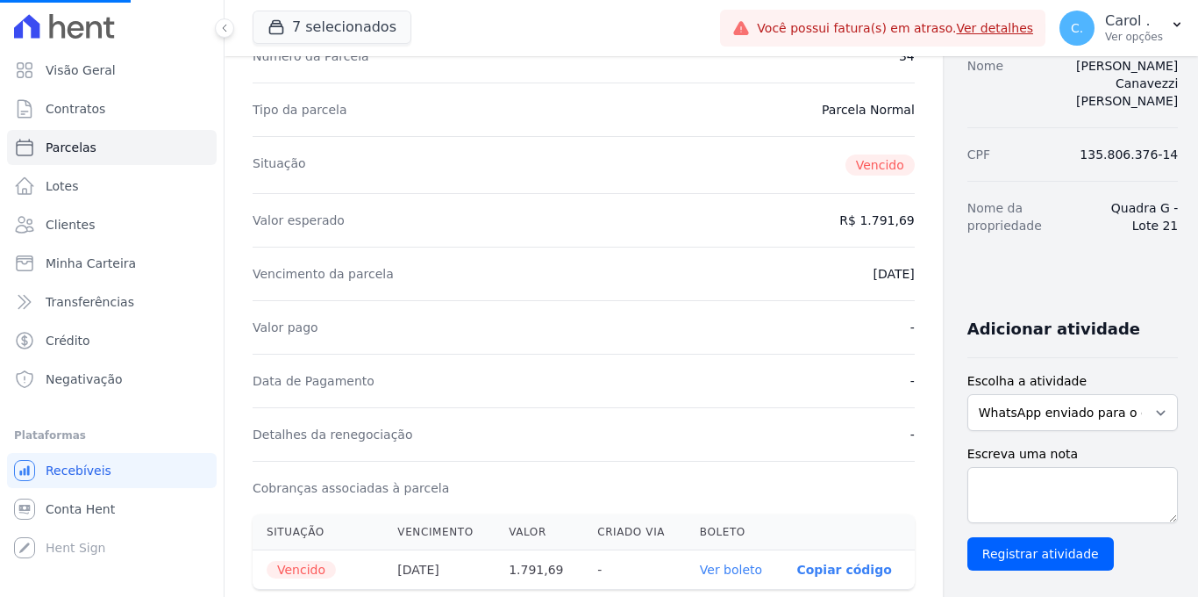
scroll to position [329, 0]
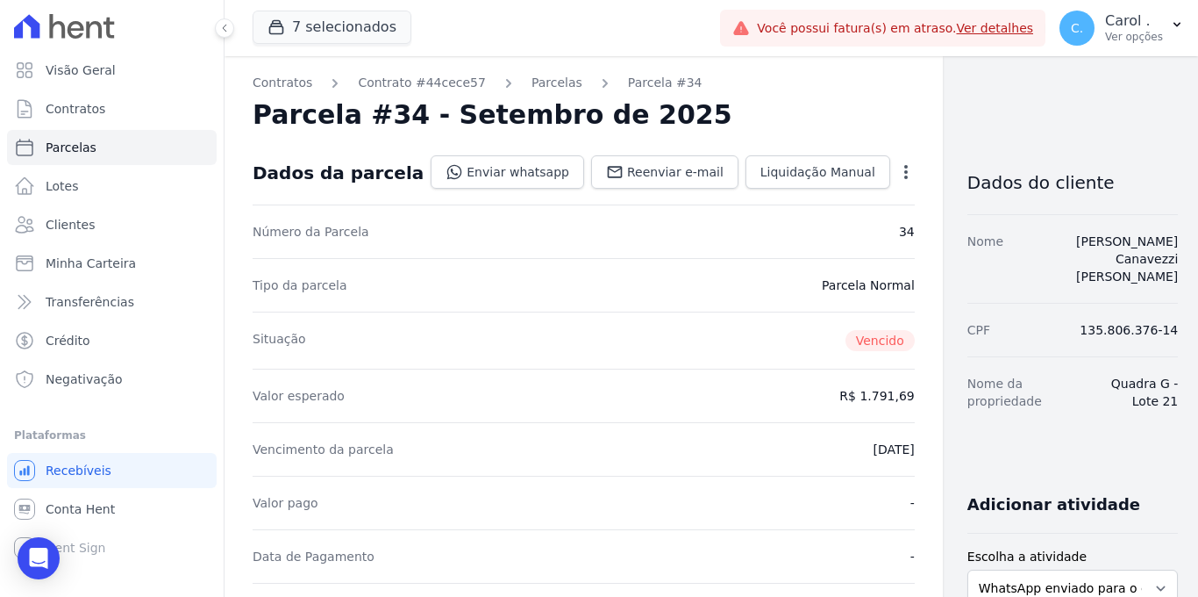
click at [831, 468] on div "Vencimento da parcela 20/09/2025" at bounding box center [584, 449] width 662 height 54
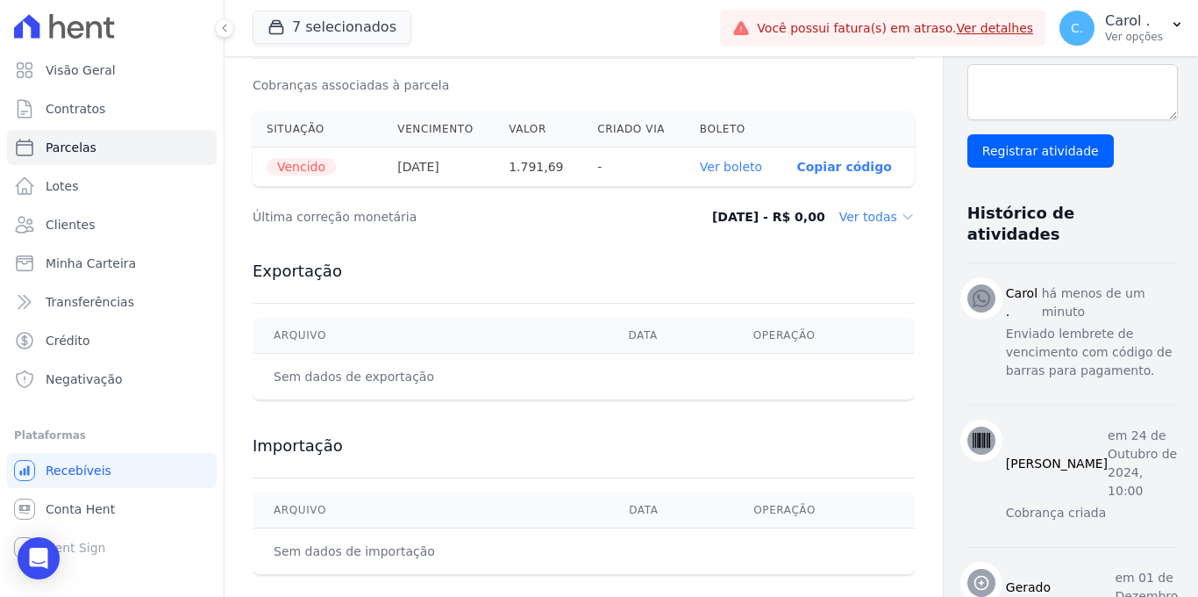
click at [840, 218] on dd "Ver todas" at bounding box center [877, 217] width 75 height 18
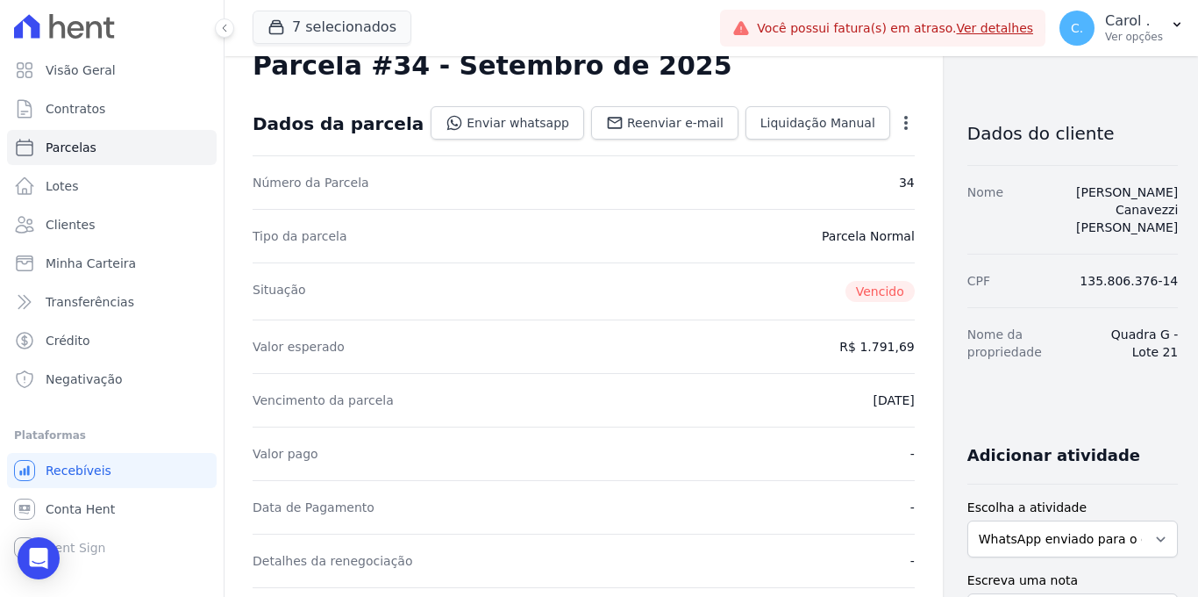
scroll to position [0, 0]
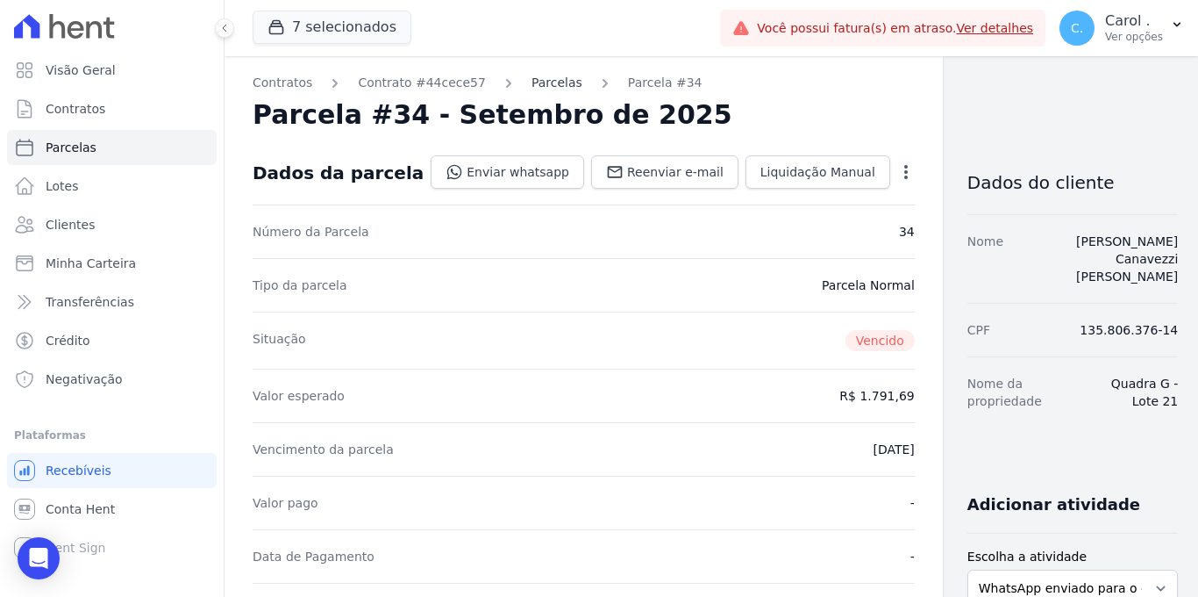
click at [532, 79] on link "Parcelas" at bounding box center [557, 83] width 51 height 18
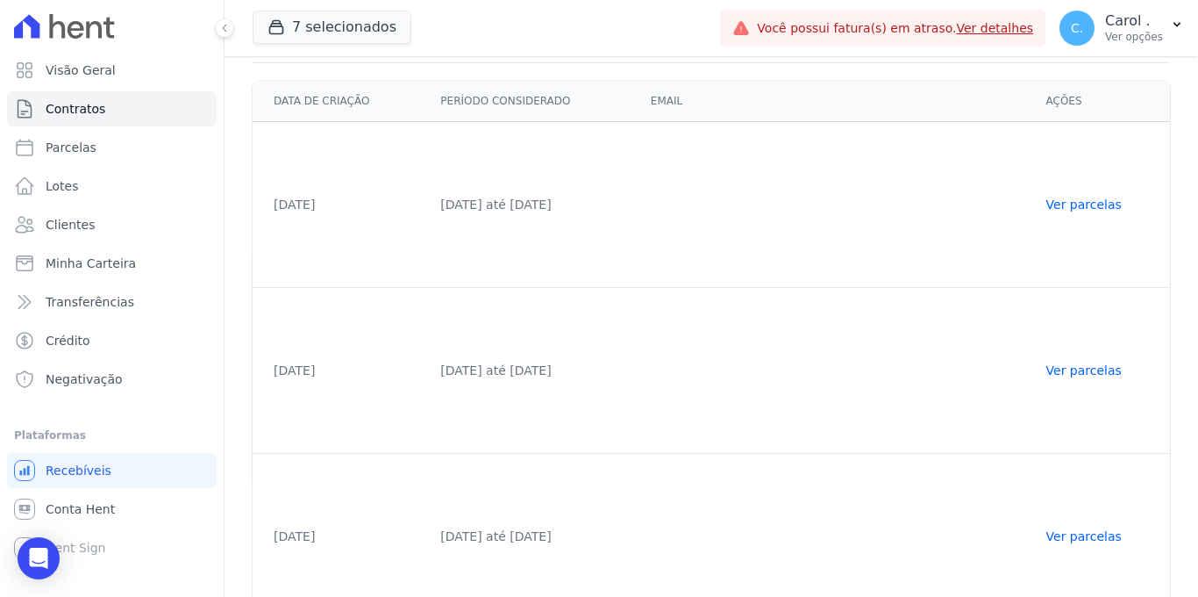
scroll to position [255, 0]
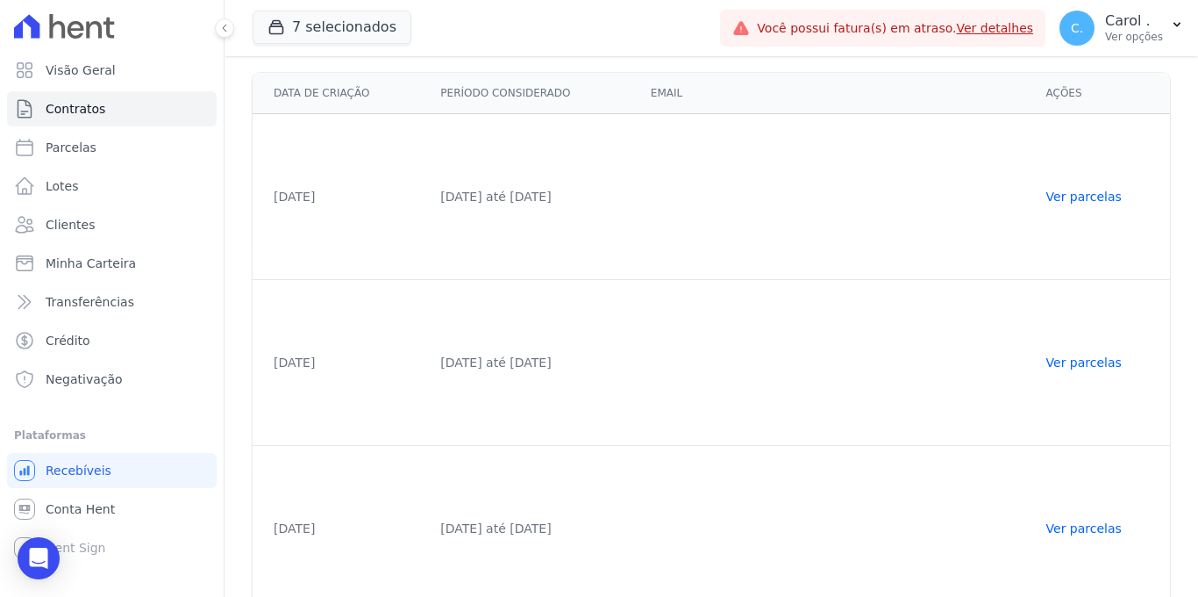
click at [1090, 509] on td "Ver parcelas" at bounding box center [1103, 529] width 134 height 166
click at [1090, 521] on link "Ver parcelas" at bounding box center [1084, 528] width 75 height 14
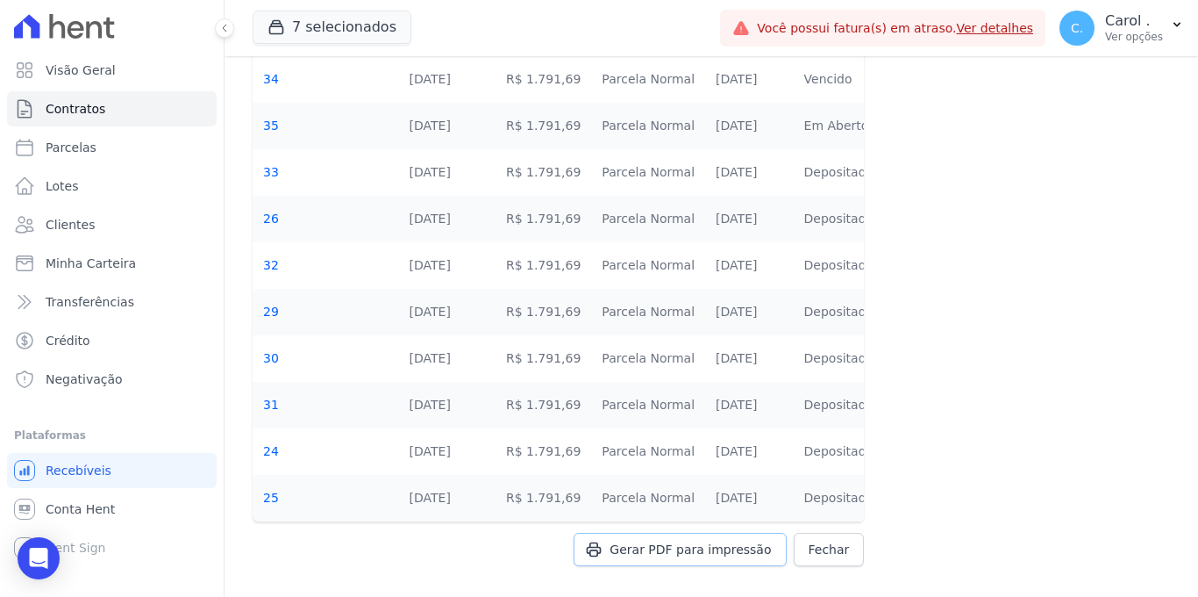
scroll to position [290, 0]
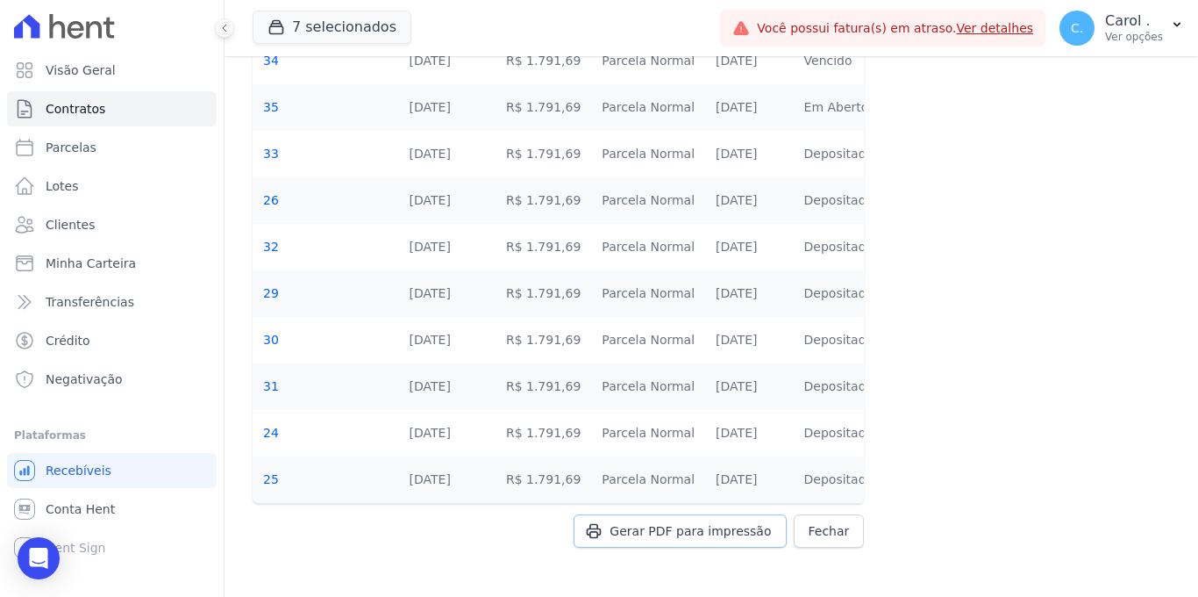
click at [641, 526] on span "Gerar PDF para impressão" at bounding box center [690, 531] width 161 height 18
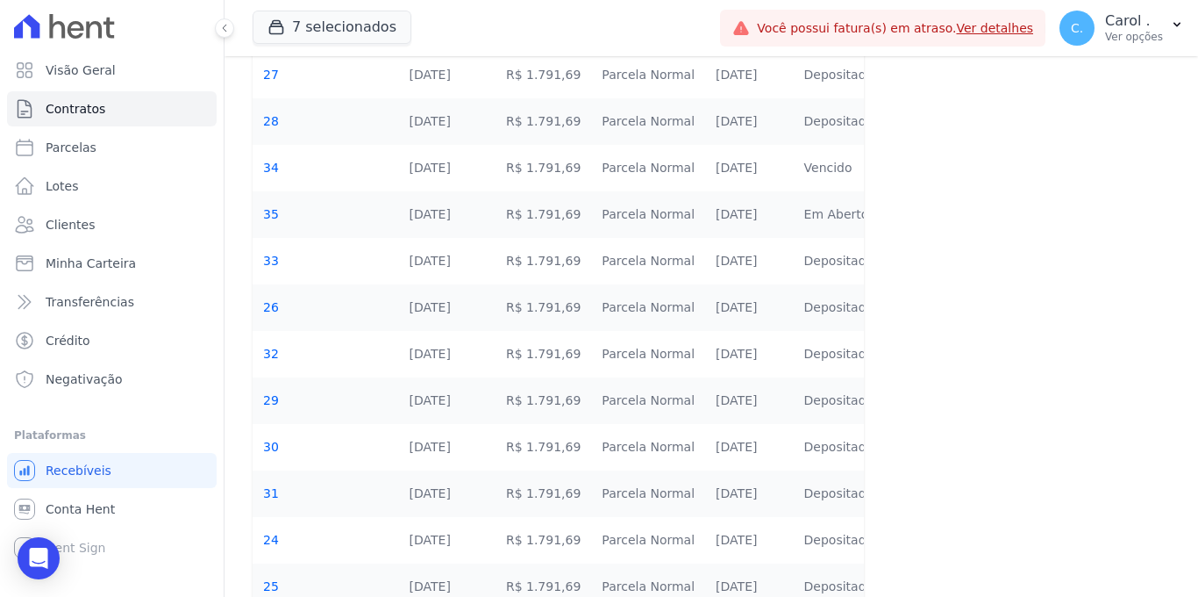
scroll to position [185, 0]
click at [151, 74] on link "Visão Geral" at bounding box center [112, 70] width 210 height 35
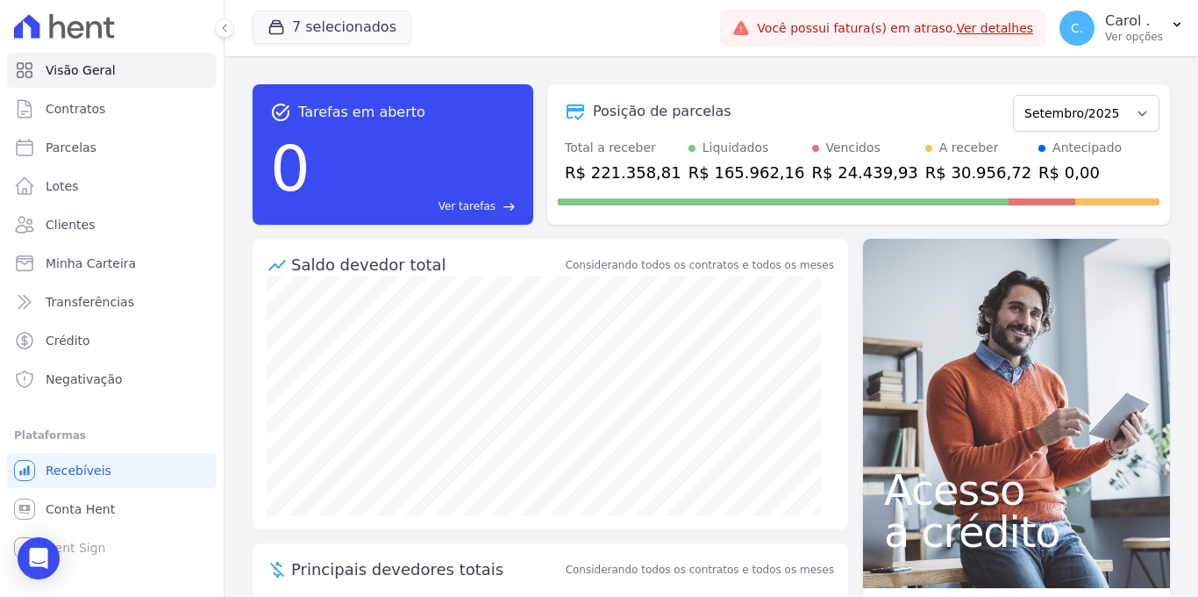
click at [991, 30] on link "Ver detalhes" at bounding box center [994, 28] width 77 height 14
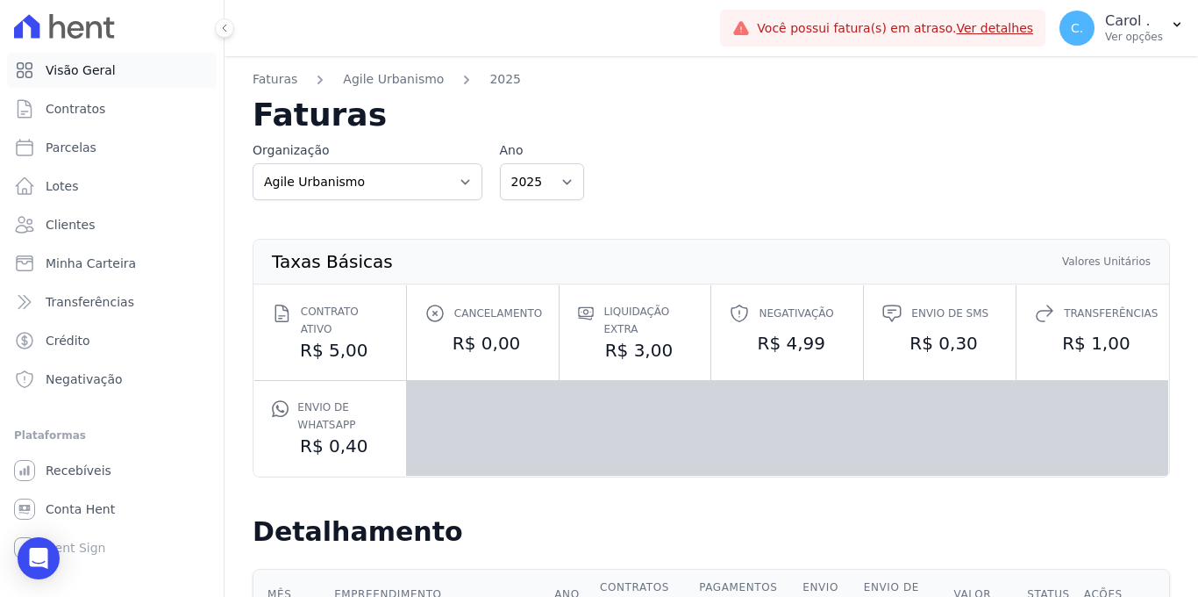
click at [66, 76] on span "Visão Geral" at bounding box center [81, 70] width 70 height 18
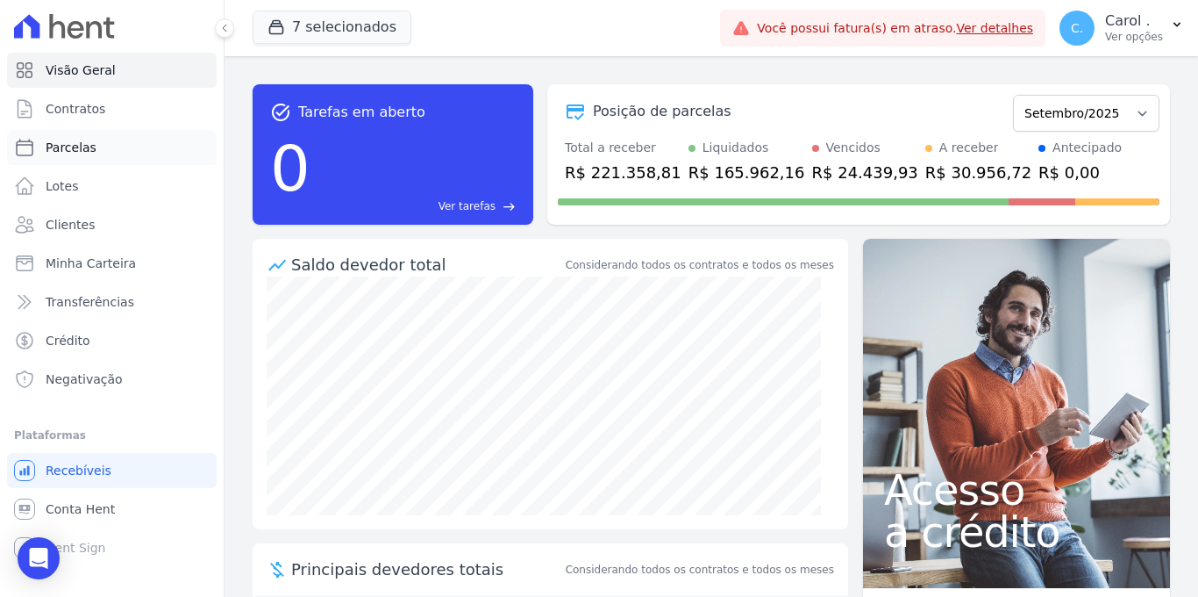
click at [100, 149] on link "Parcelas" at bounding box center [112, 147] width 210 height 35
select select
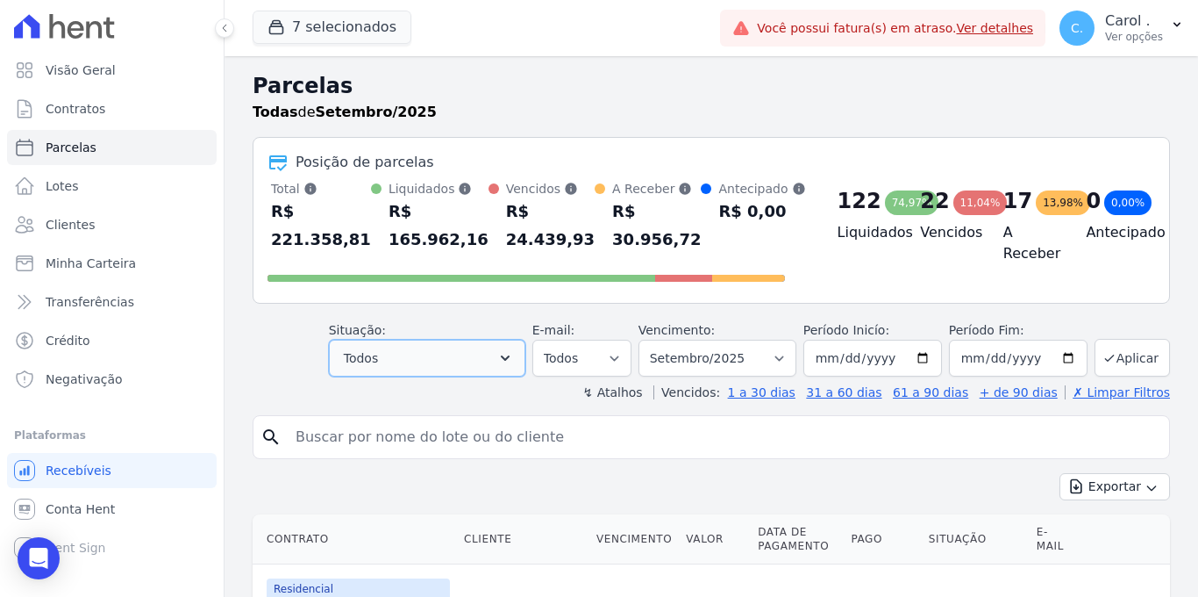
click at [511, 345] on button "Todos" at bounding box center [427, 357] width 196 height 37
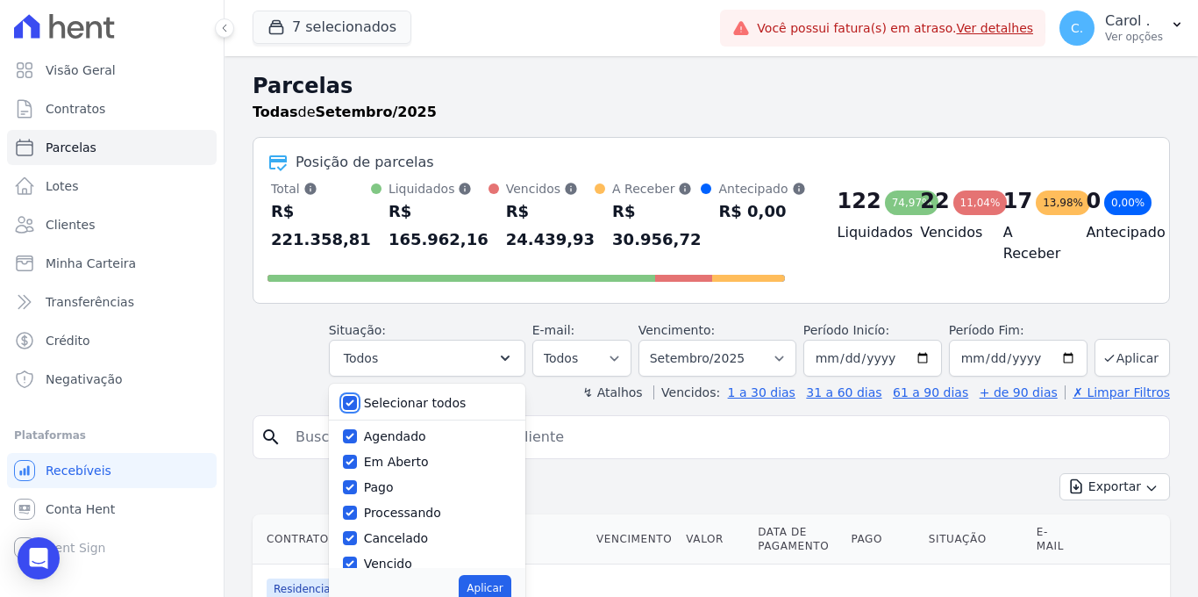
click at [351, 402] on input "Selecionar todos" at bounding box center [350, 403] width 14 height 14
checkbox input "false"
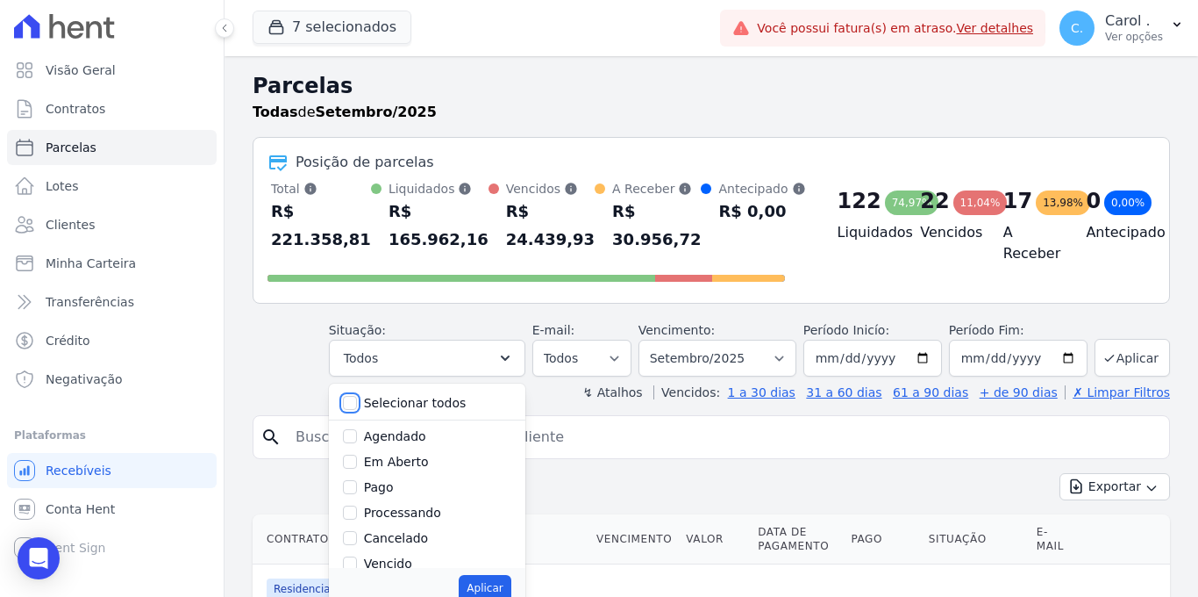
checkbox input "false"
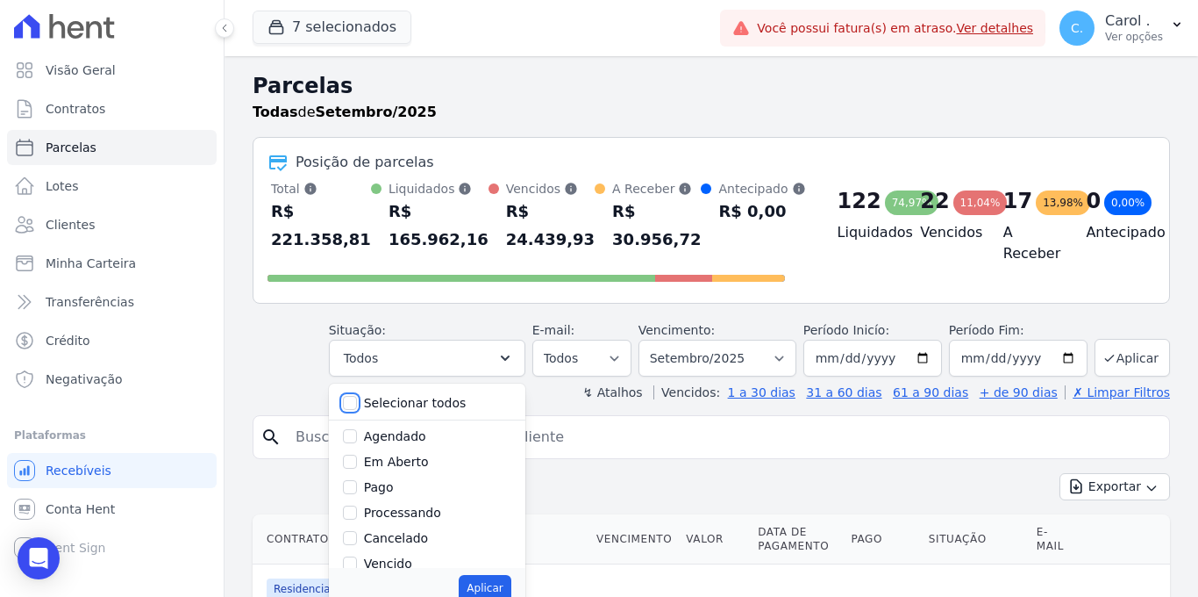
checkbox input "false"
click at [349, 553] on div "Vencido" at bounding box center [427, 563] width 168 height 25
click at [351, 558] on input "Vencido" at bounding box center [350, 563] width 14 height 14
checkbox input "true"
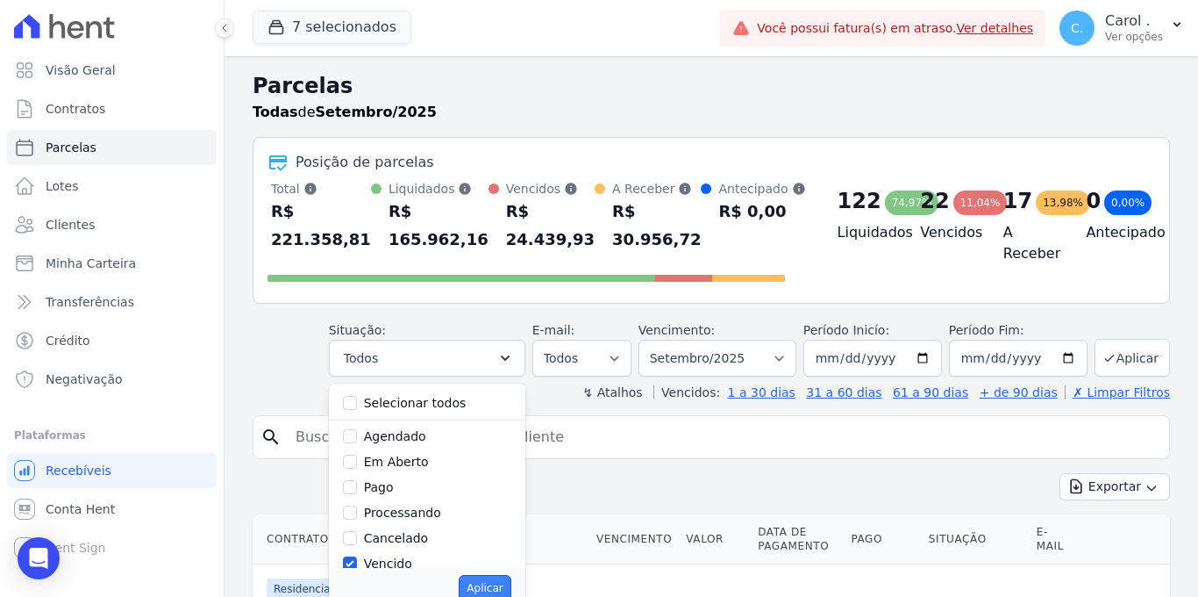
click at [478, 594] on button "Aplicar" at bounding box center [485, 588] width 52 height 26
select select "overdue"
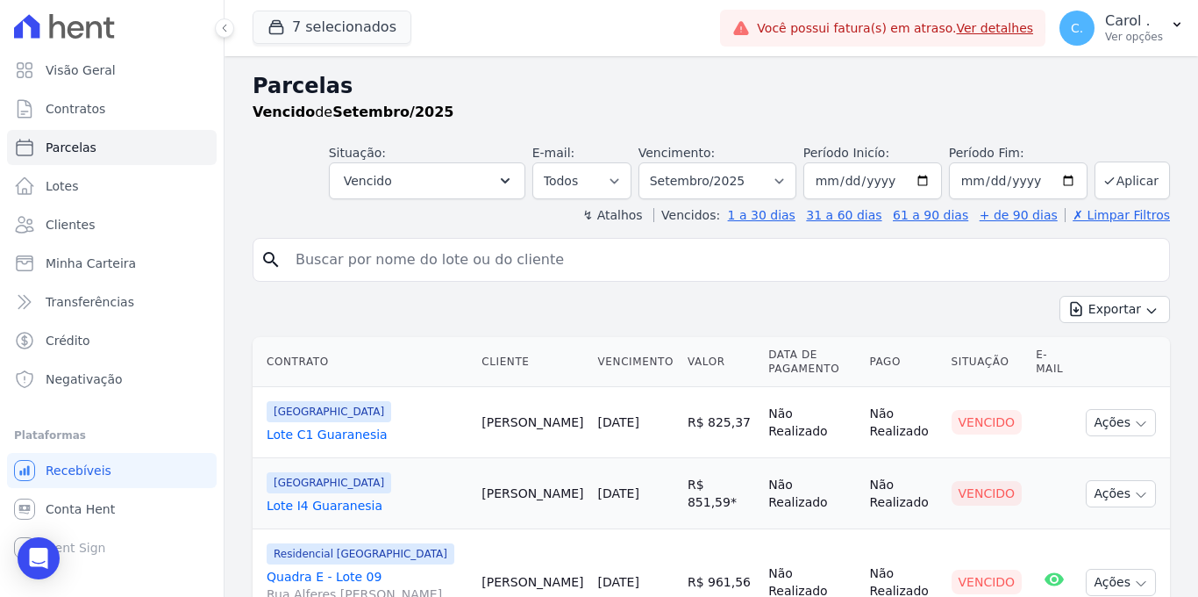
select select
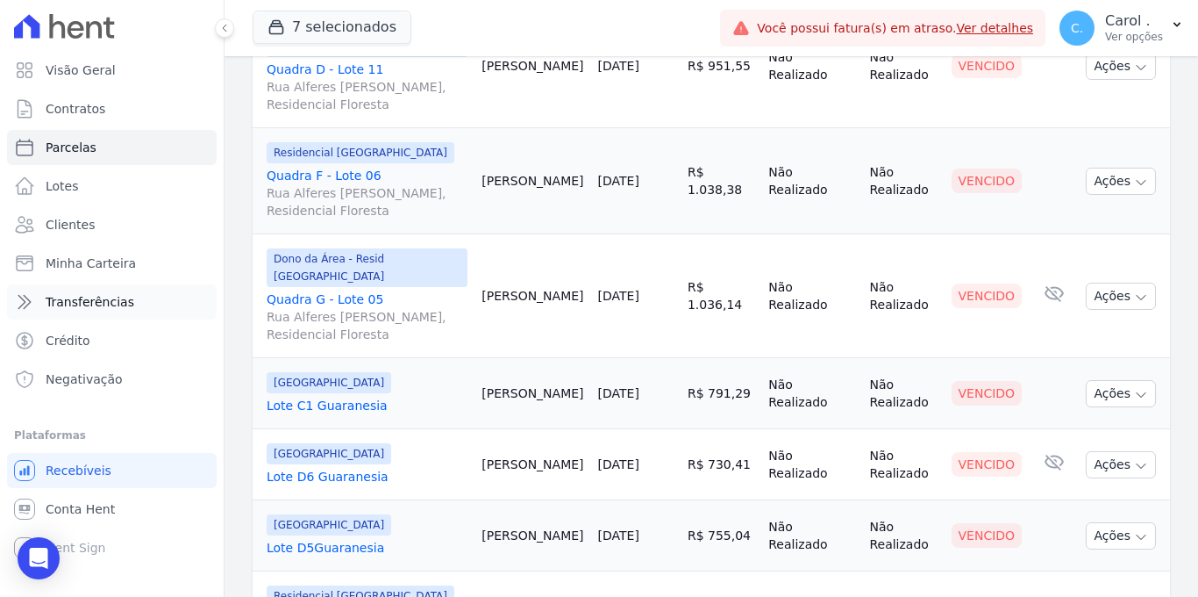
scroll to position [591, 0]
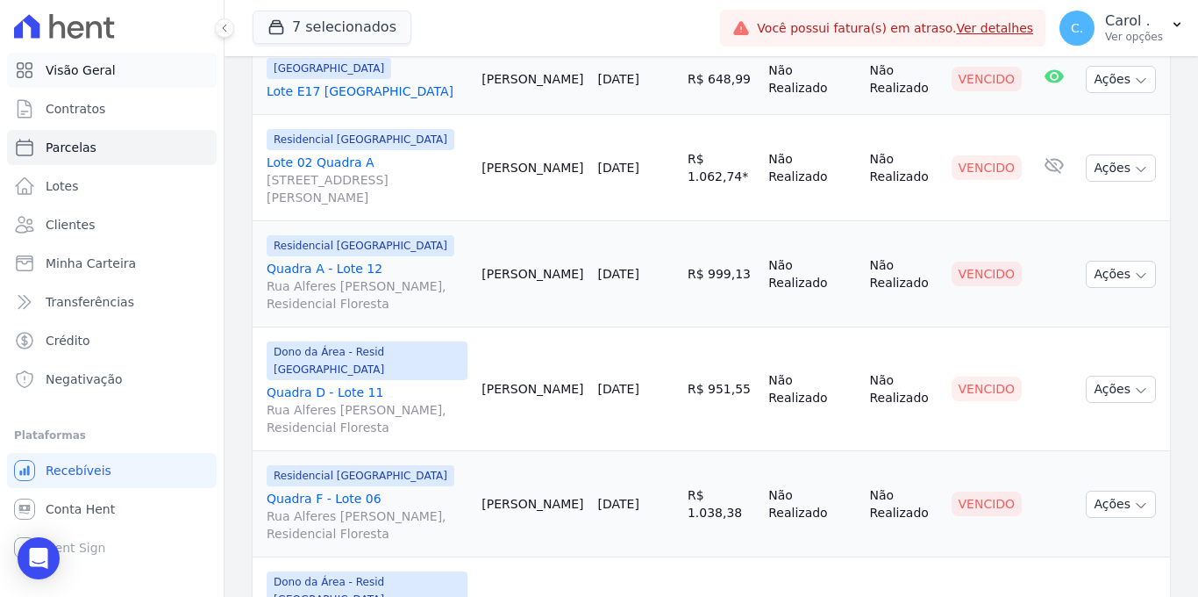
click at [131, 63] on link "Visão Geral" at bounding box center [112, 70] width 210 height 35
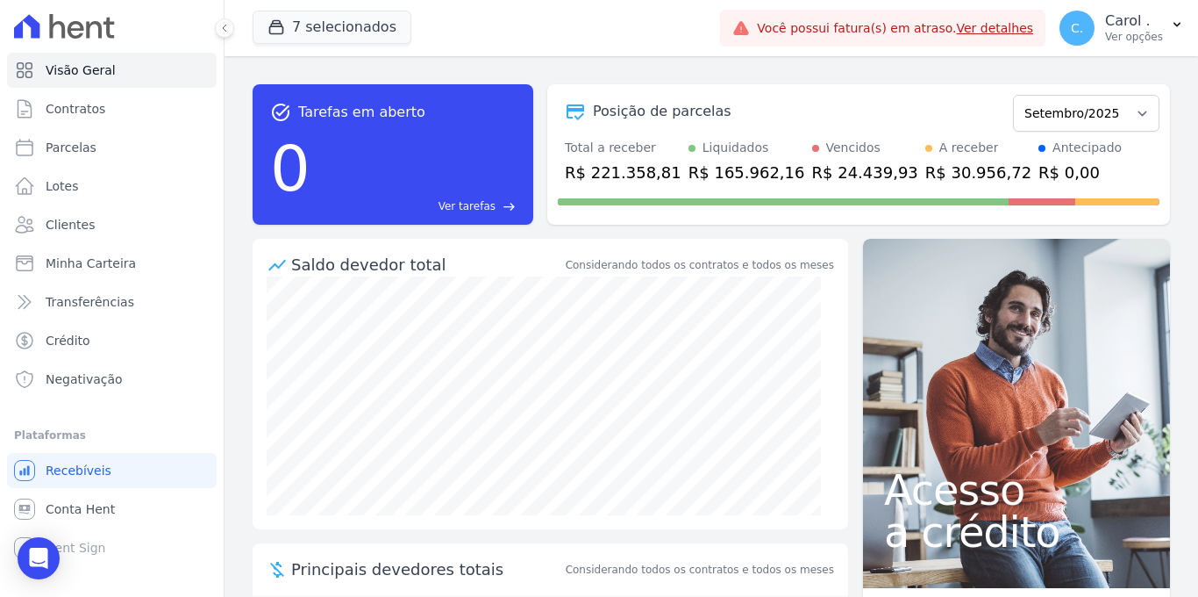
click at [460, 39] on div "7 selecionados Agile Urbanismo AGILE ELOI MENDES SPE SA Agile Pavican São Loure…" at bounding box center [483, 28] width 461 height 58
click at [1004, 27] on link "Ver detalhes" at bounding box center [994, 28] width 77 height 14
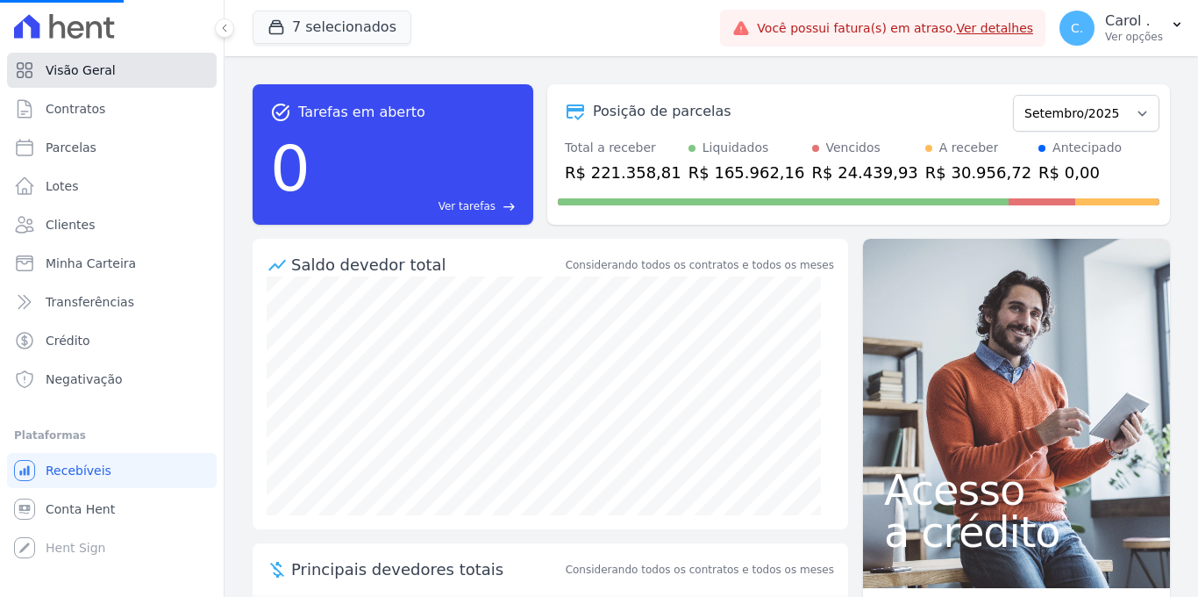
click at [133, 55] on link "Visão Geral" at bounding box center [112, 70] width 210 height 35
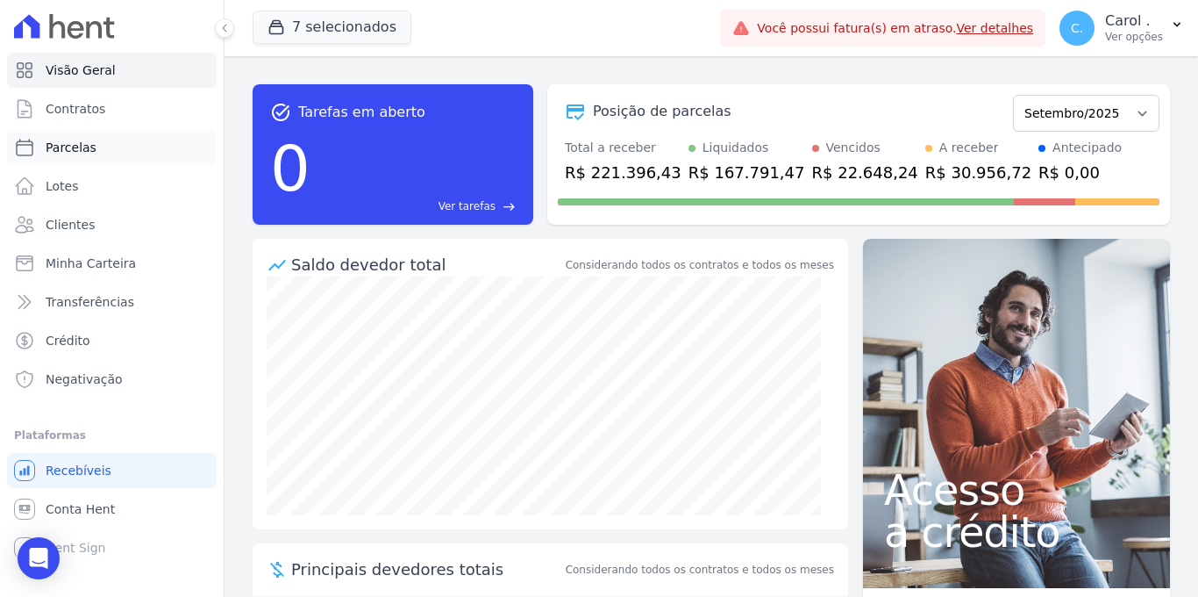
click at [117, 152] on link "Parcelas" at bounding box center [112, 147] width 210 height 35
select select
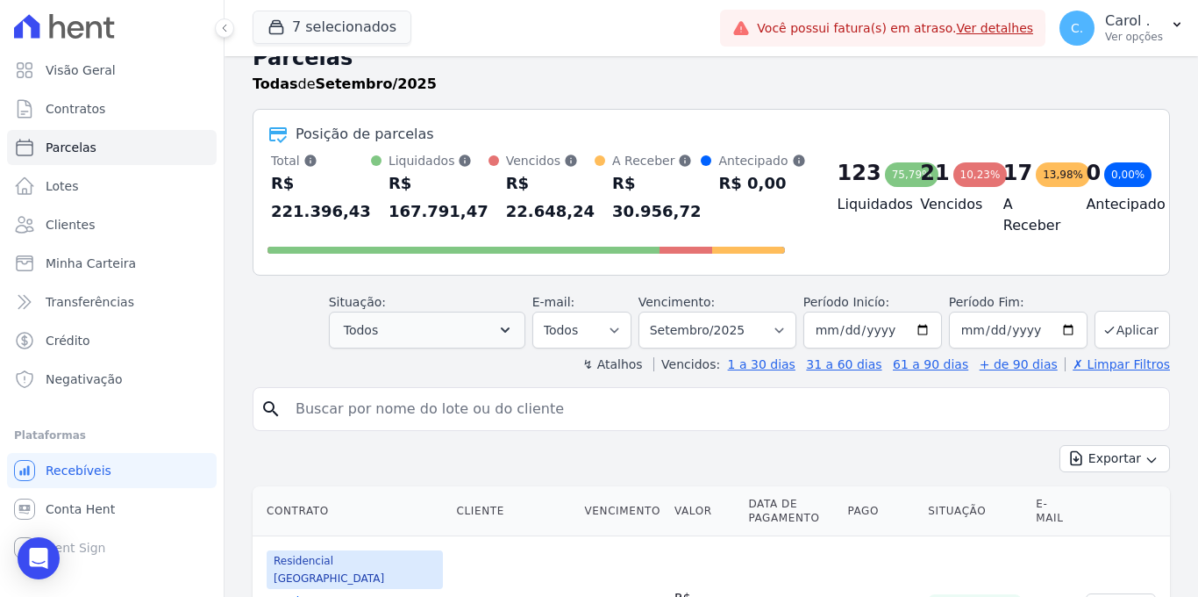
scroll to position [41, 0]
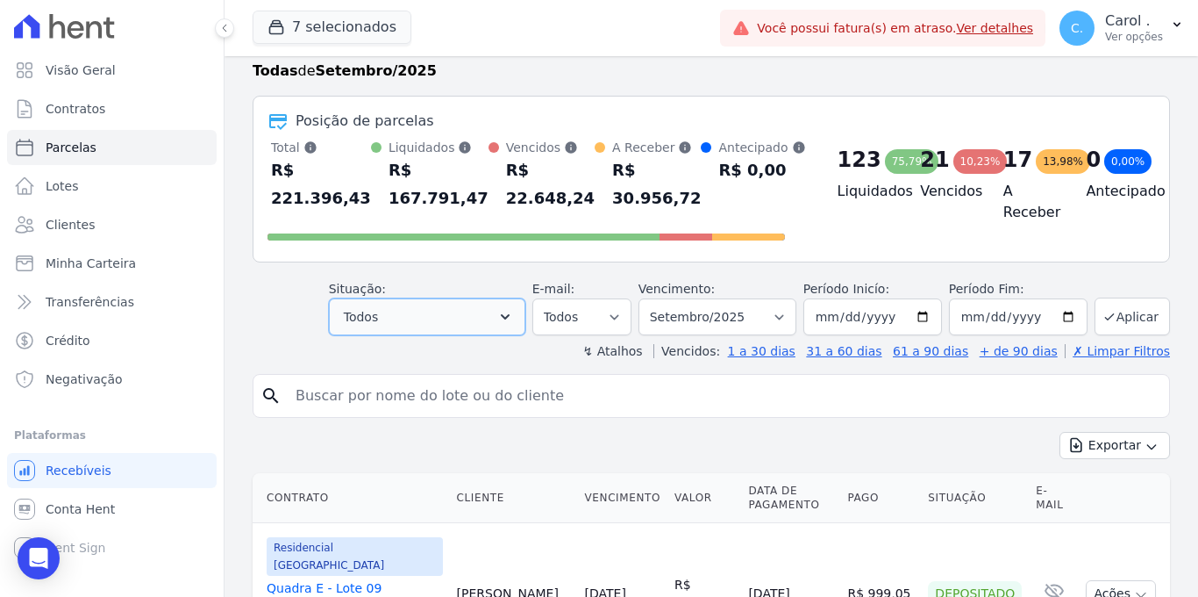
click at [454, 314] on button "Todos" at bounding box center [427, 316] width 196 height 37
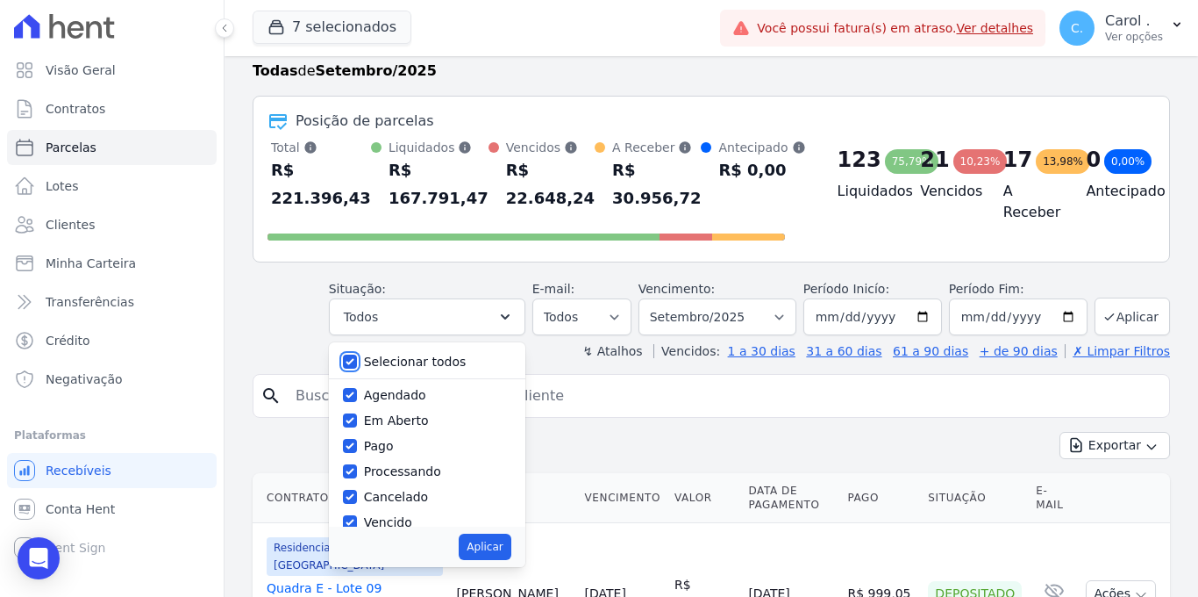
click at [350, 360] on input "Selecionar todos" at bounding box center [350, 361] width 14 height 14
checkbox input "false"
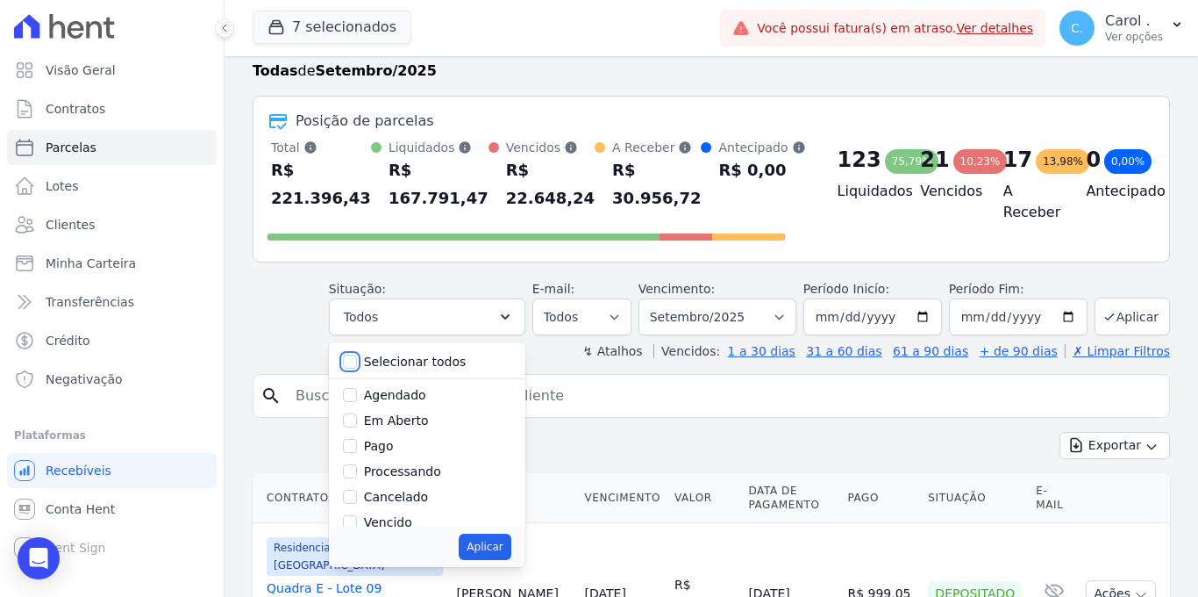
checkbox input "false"
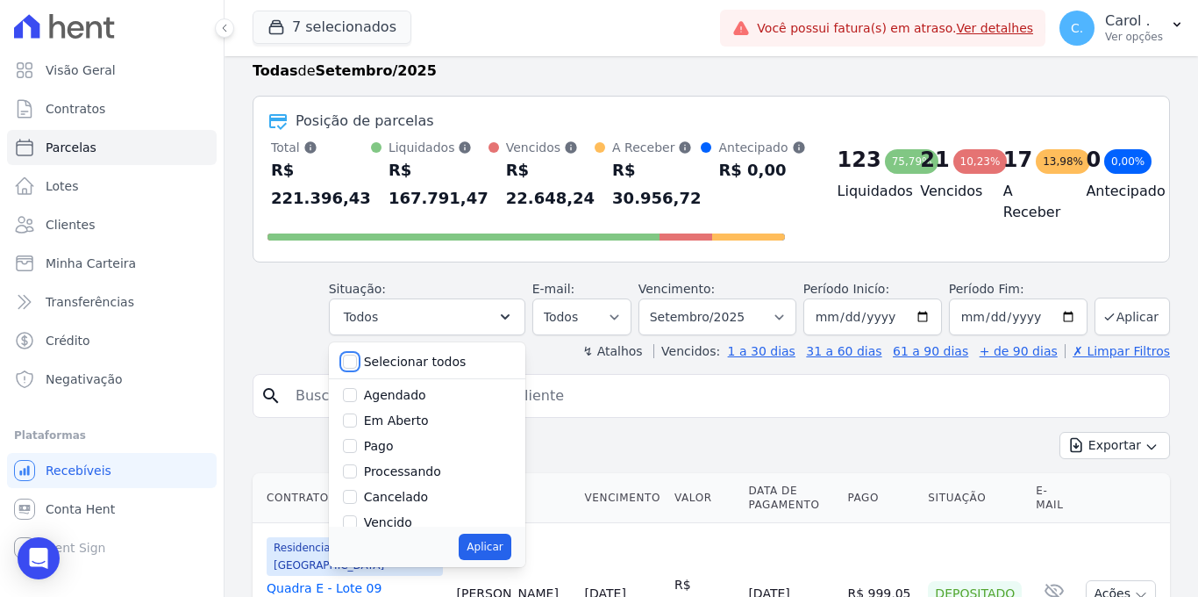
checkbox input "false"
click at [351, 523] on input "Vencido" at bounding box center [350, 522] width 14 height 14
checkbox input "true"
click at [483, 551] on button "Aplicar" at bounding box center [485, 546] width 52 height 26
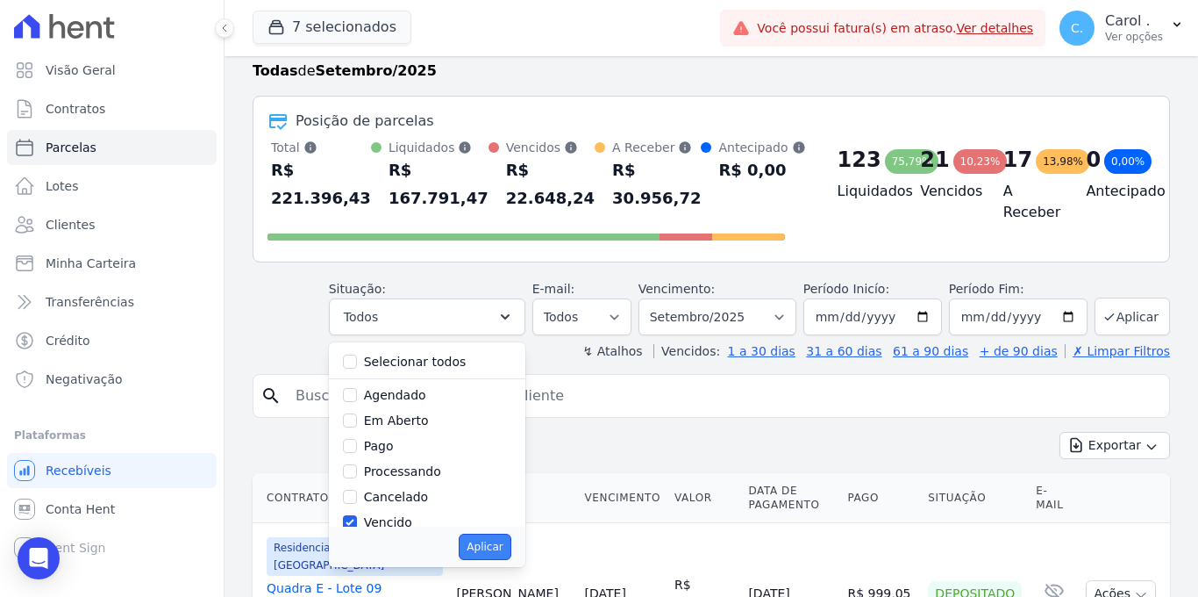
select select "overdue"
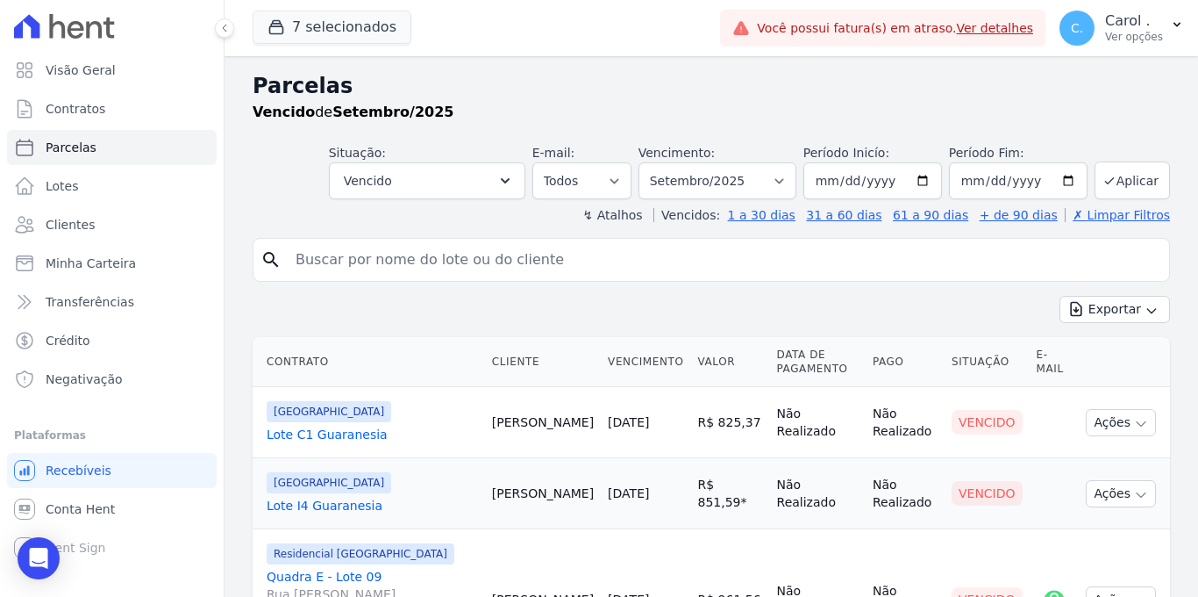
select select
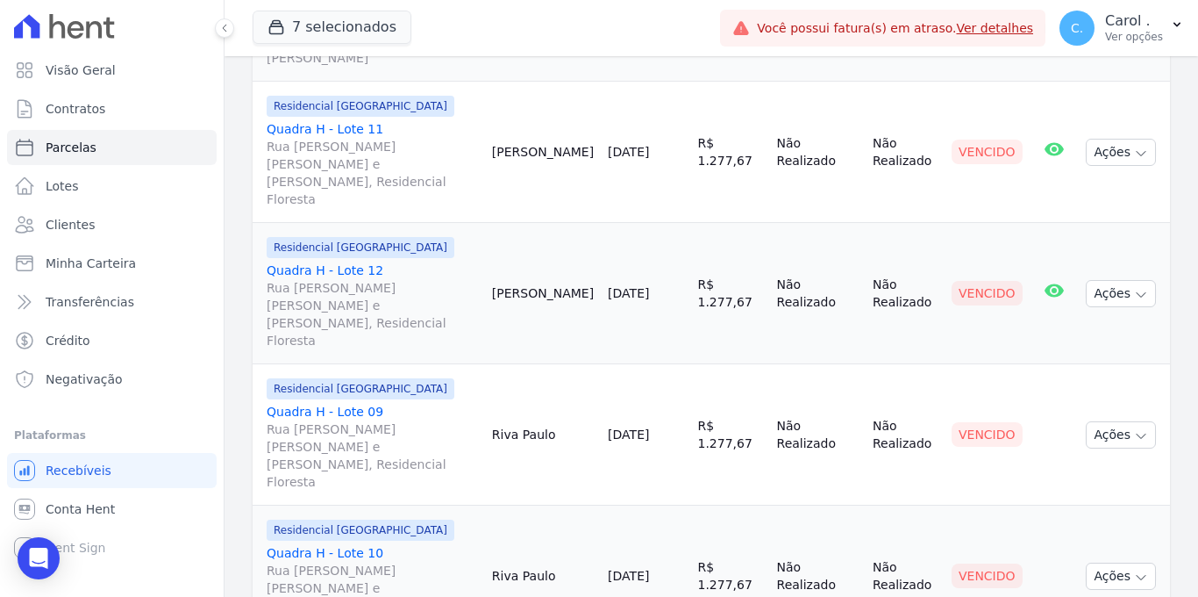
scroll to position [1845, 0]
click at [127, 75] on link "Visão Geral" at bounding box center [112, 70] width 210 height 35
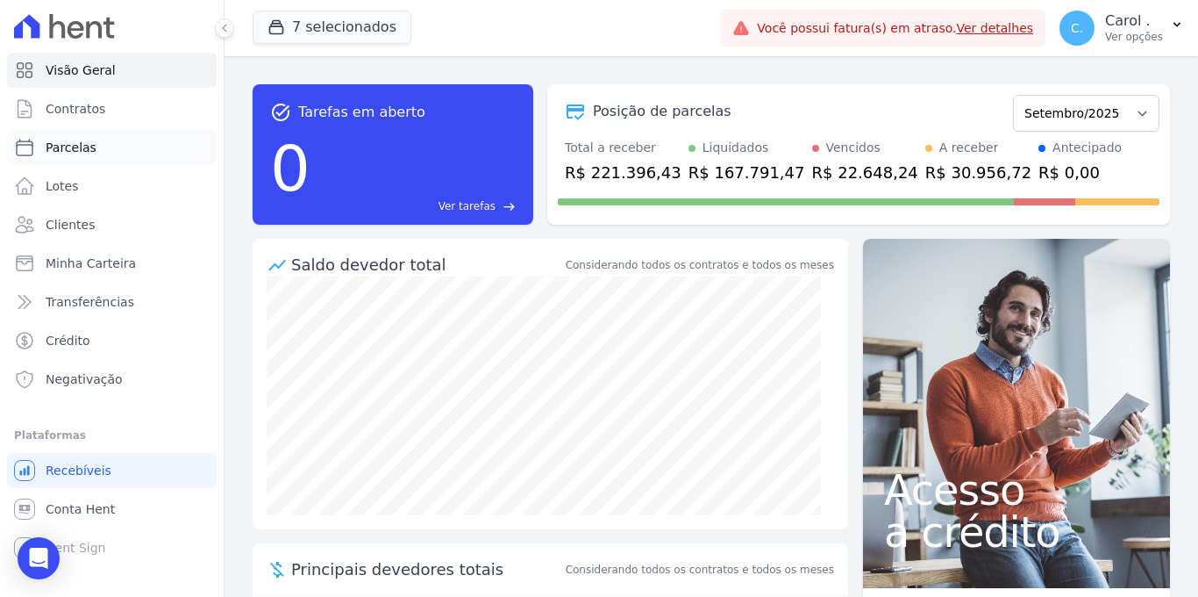
click at [125, 135] on link "Parcelas" at bounding box center [112, 147] width 210 height 35
select select
